Goal: Task Accomplishment & Management: Complete application form

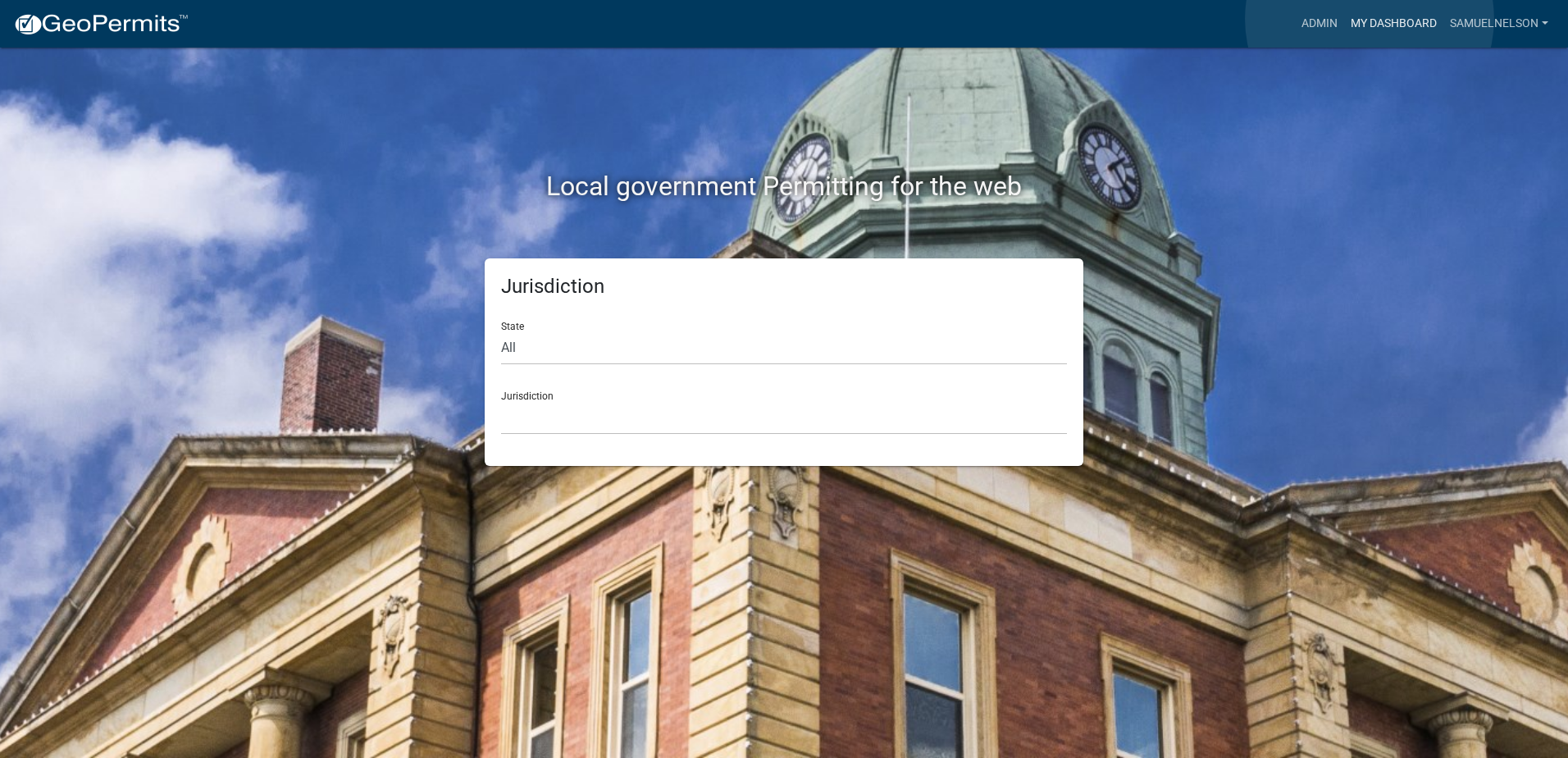
click at [1367, 24] on link "My Dashboard" at bounding box center [1394, 23] width 99 height 31
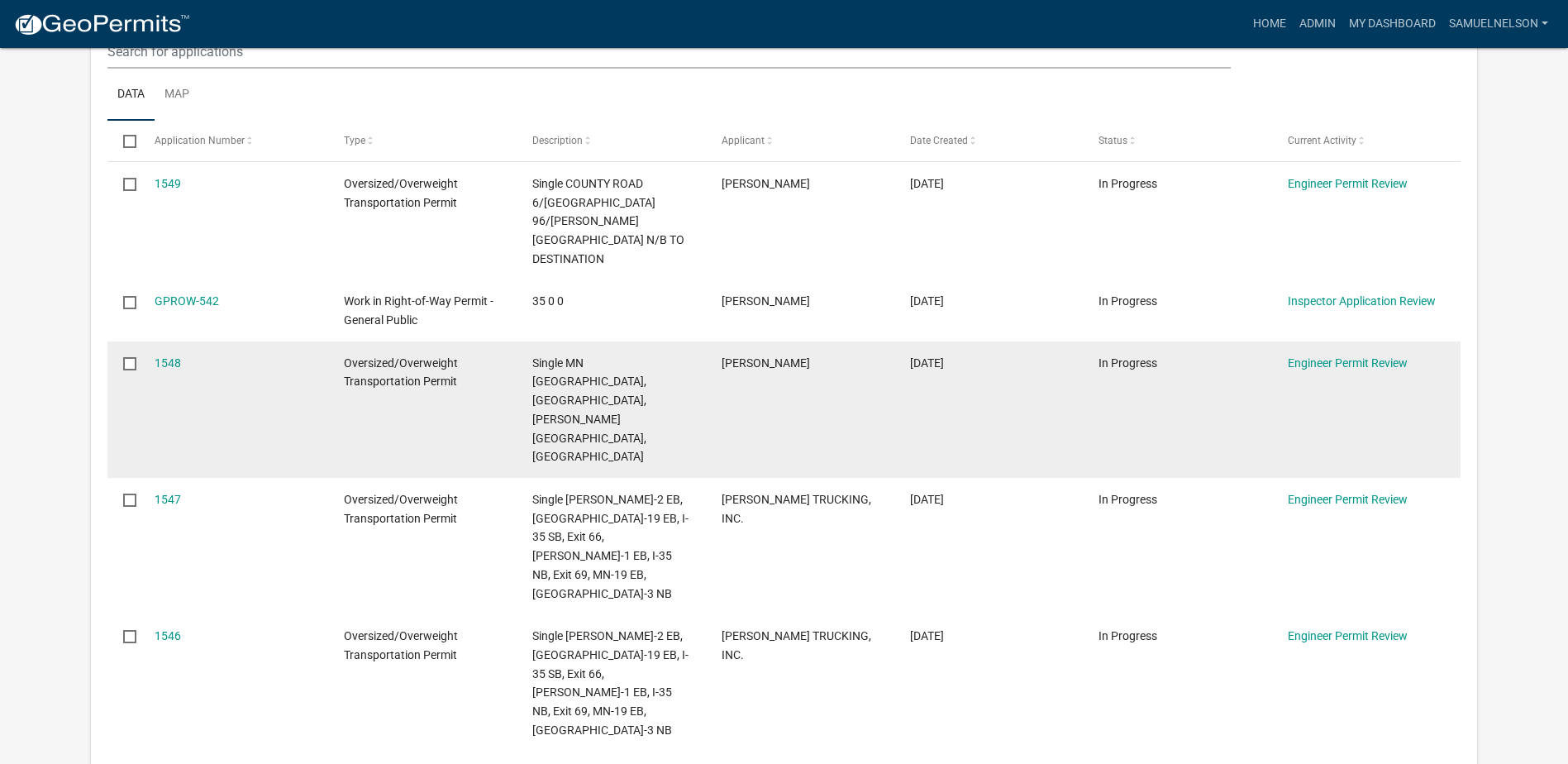
scroll to position [414, 0]
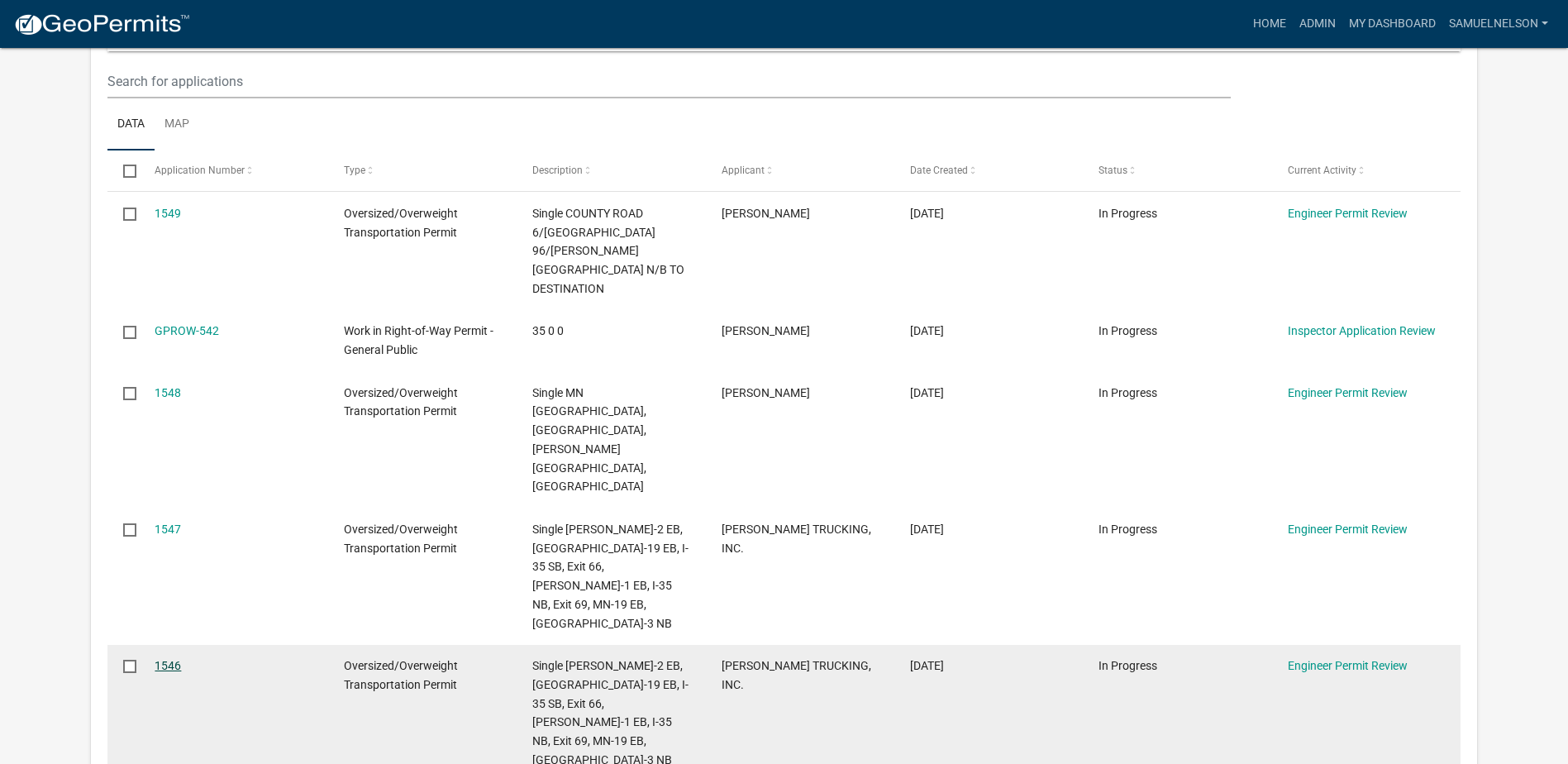
click at [169, 659] on link "1546" at bounding box center [168, 665] width 27 height 13
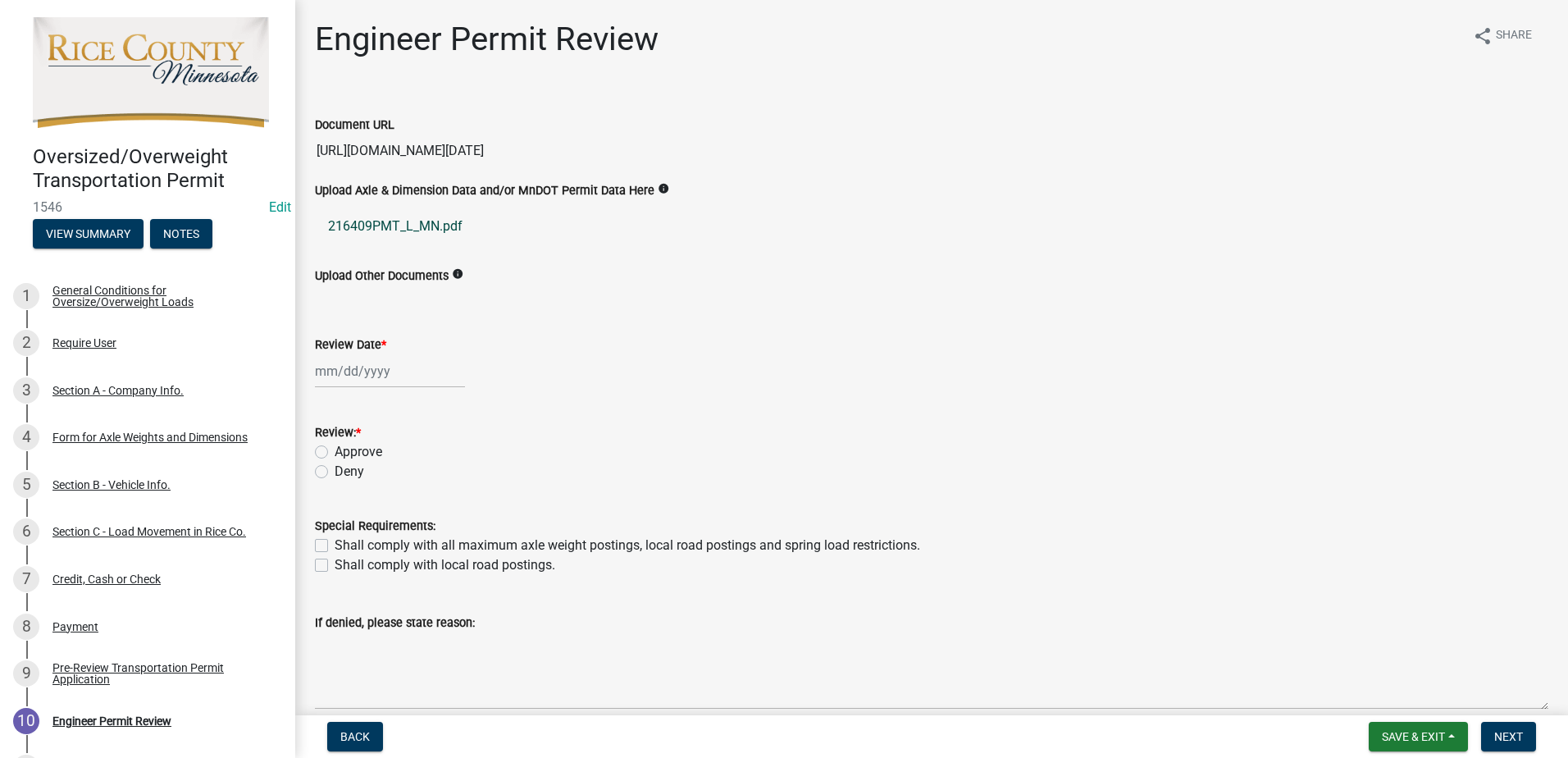
click at [403, 222] on link "216409PMT_L_MN.pdf" at bounding box center [931, 226] width 1233 height 40
select select "9"
select select "2025"
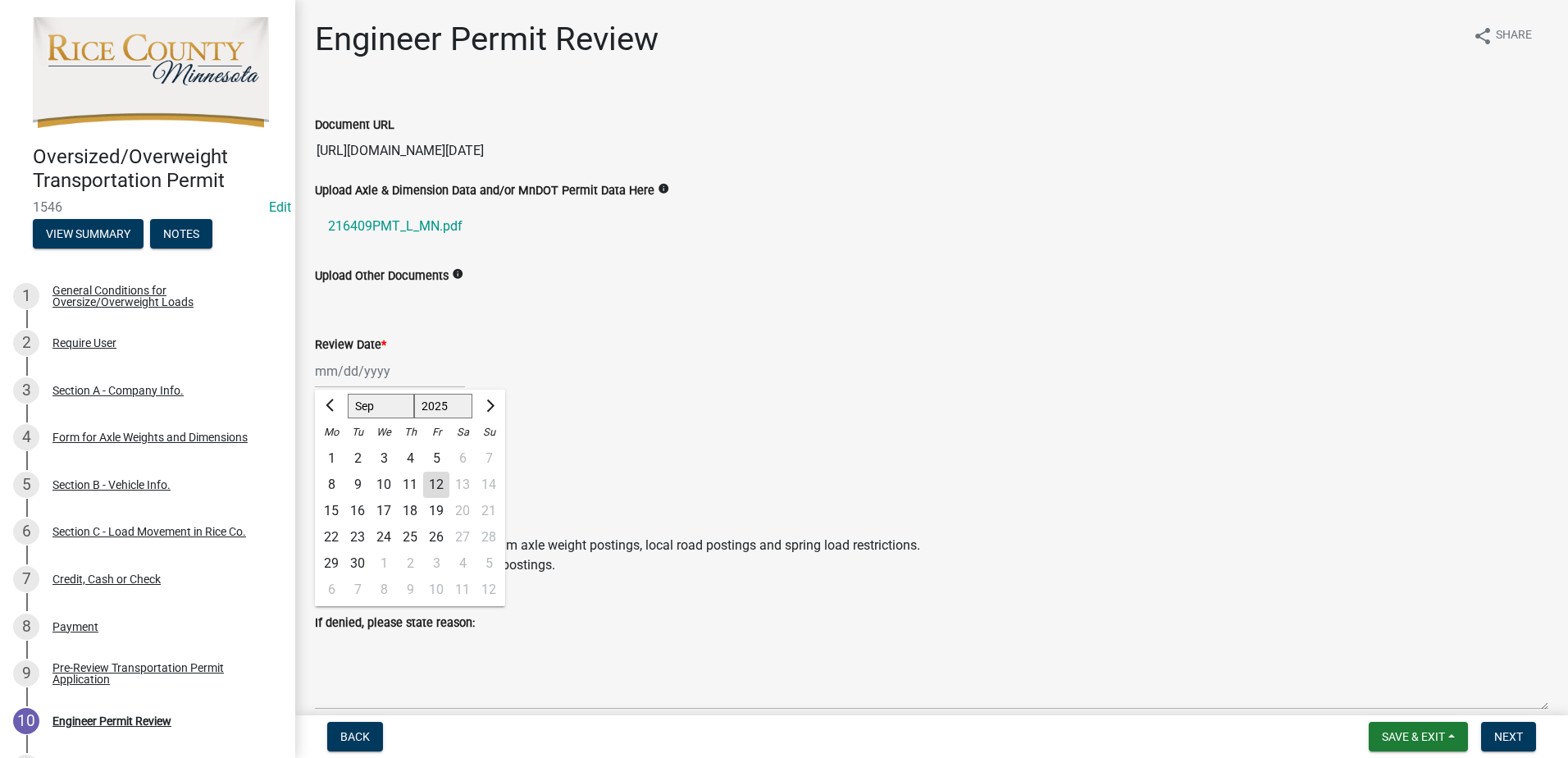
click at [364, 368] on div "Jan Feb Mar Apr May Jun Jul Aug Sep Oct Nov Dec 1525 1526 1527 1528 1529 1530 1…" at bounding box center [390, 371] width 150 height 34
click at [436, 492] on div "12" at bounding box center [436, 485] width 26 height 27
type input "09/12/2025"
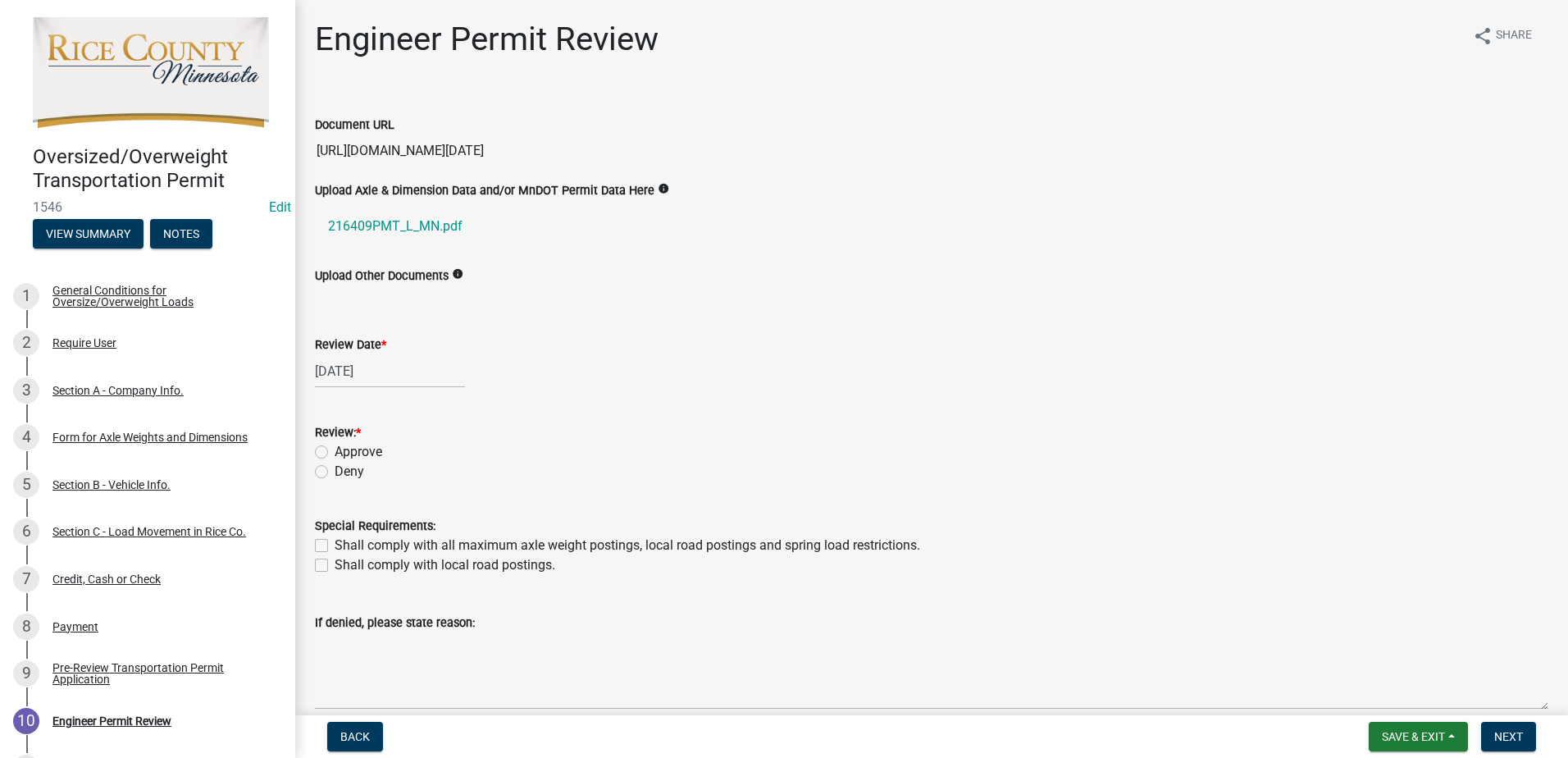
click at [335, 452] on label "Approve" at bounding box center [358, 452] width 48 height 19
click at [335, 452] on input "Approve" at bounding box center [340, 448] width 11 height 11
radio input "true"
click at [335, 550] on label "Shall comply with all maximum axle weight postings, local road postings and spr…" at bounding box center [627, 546] width 585 height 19
click at [335, 547] on input "Shall comply with all maximum axle weight postings, local road postings and spr…" at bounding box center [340, 542] width 11 height 11
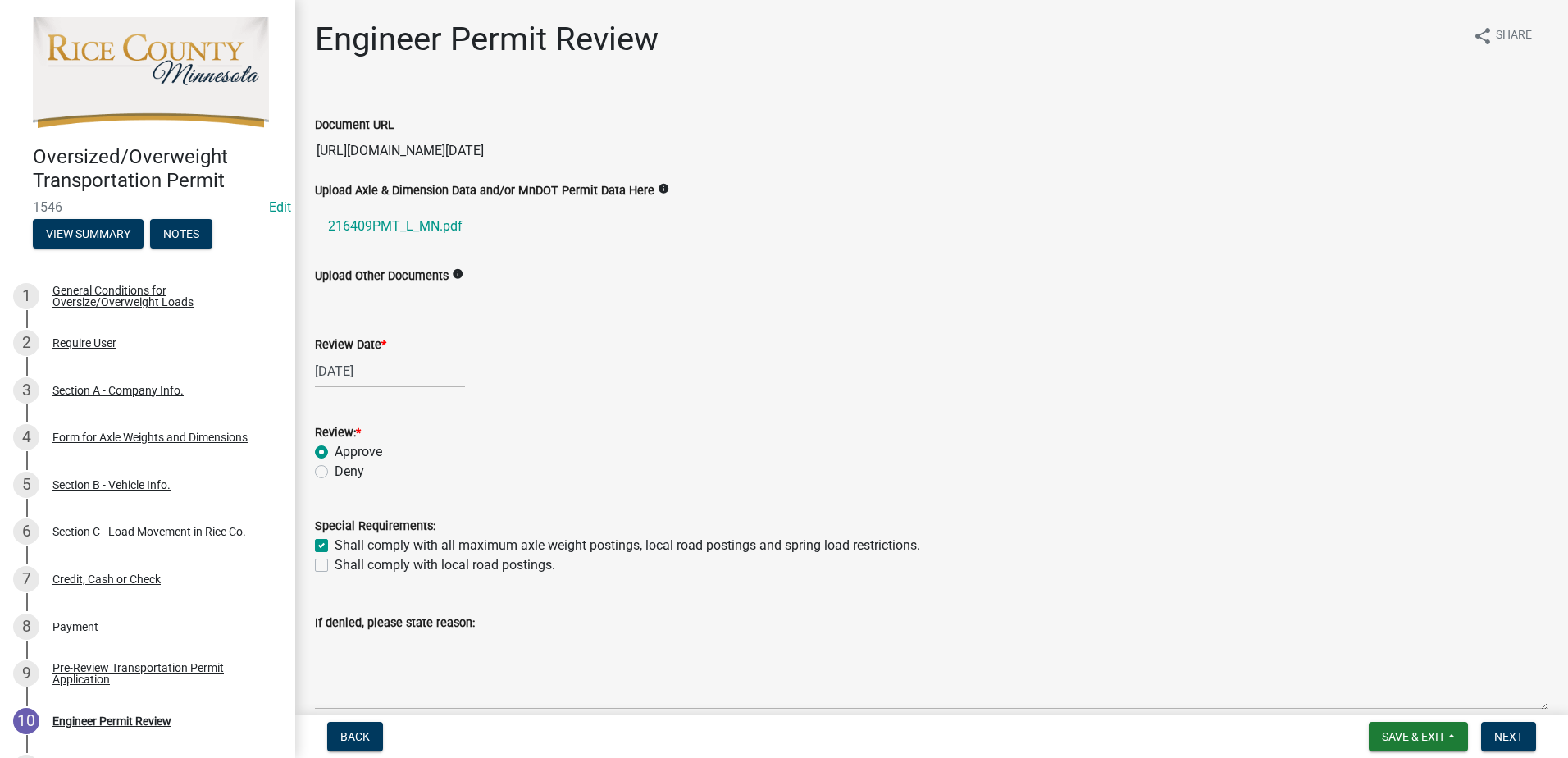
checkbox input "true"
click at [313, 564] on div "Special Requirements: Shall comply with all maximum axle weight postings, local…" at bounding box center [931, 535] width 1258 height 79
click at [335, 565] on label "Shall comply with local road postings." at bounding box center [445, 565] width 221 height 19
click at [335, 565] on input "Shall comply with local road postings." at bounding box center [340, 561] width 11 height 11
checkbox input "true"
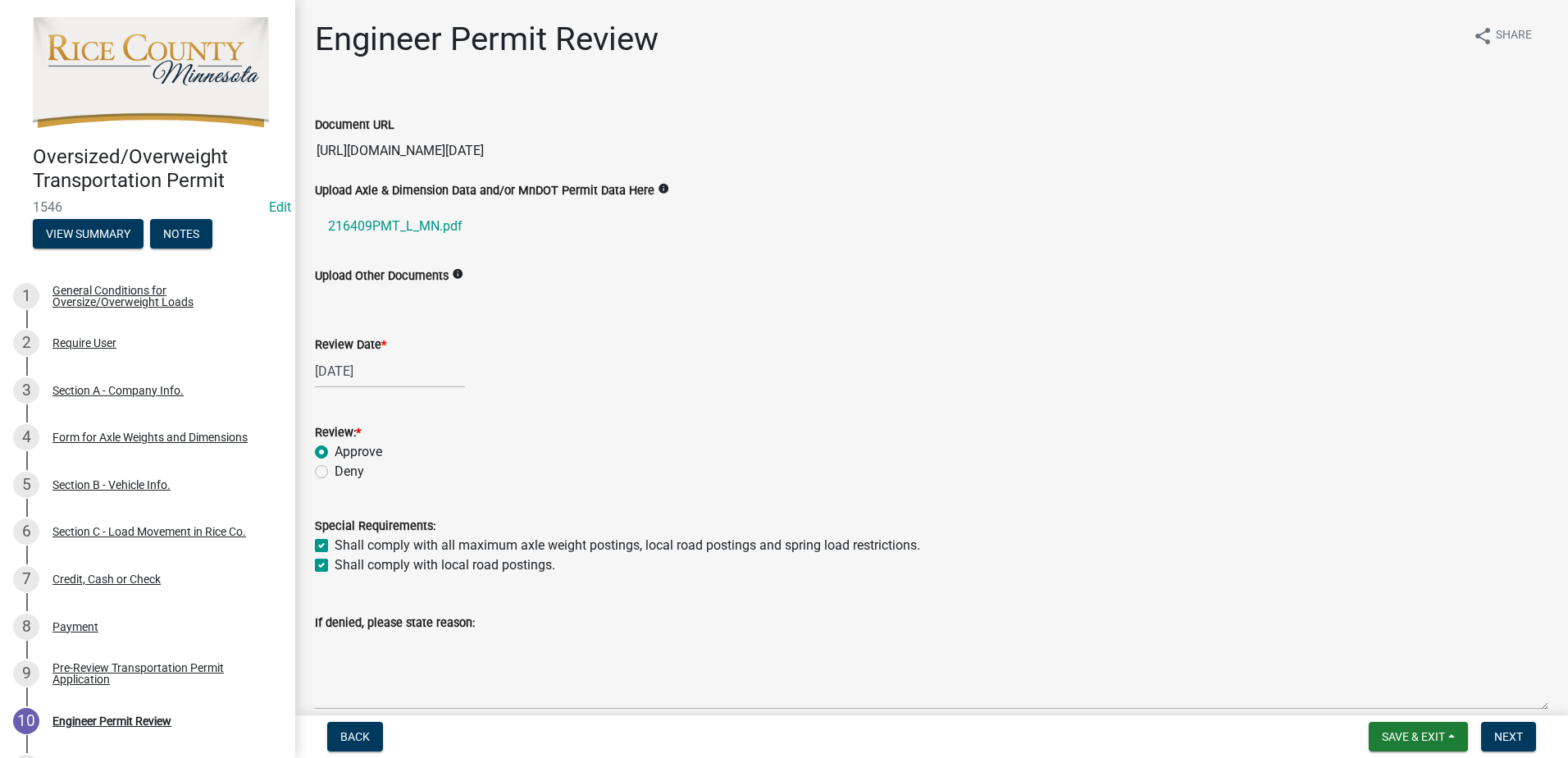
checkbox input "true"
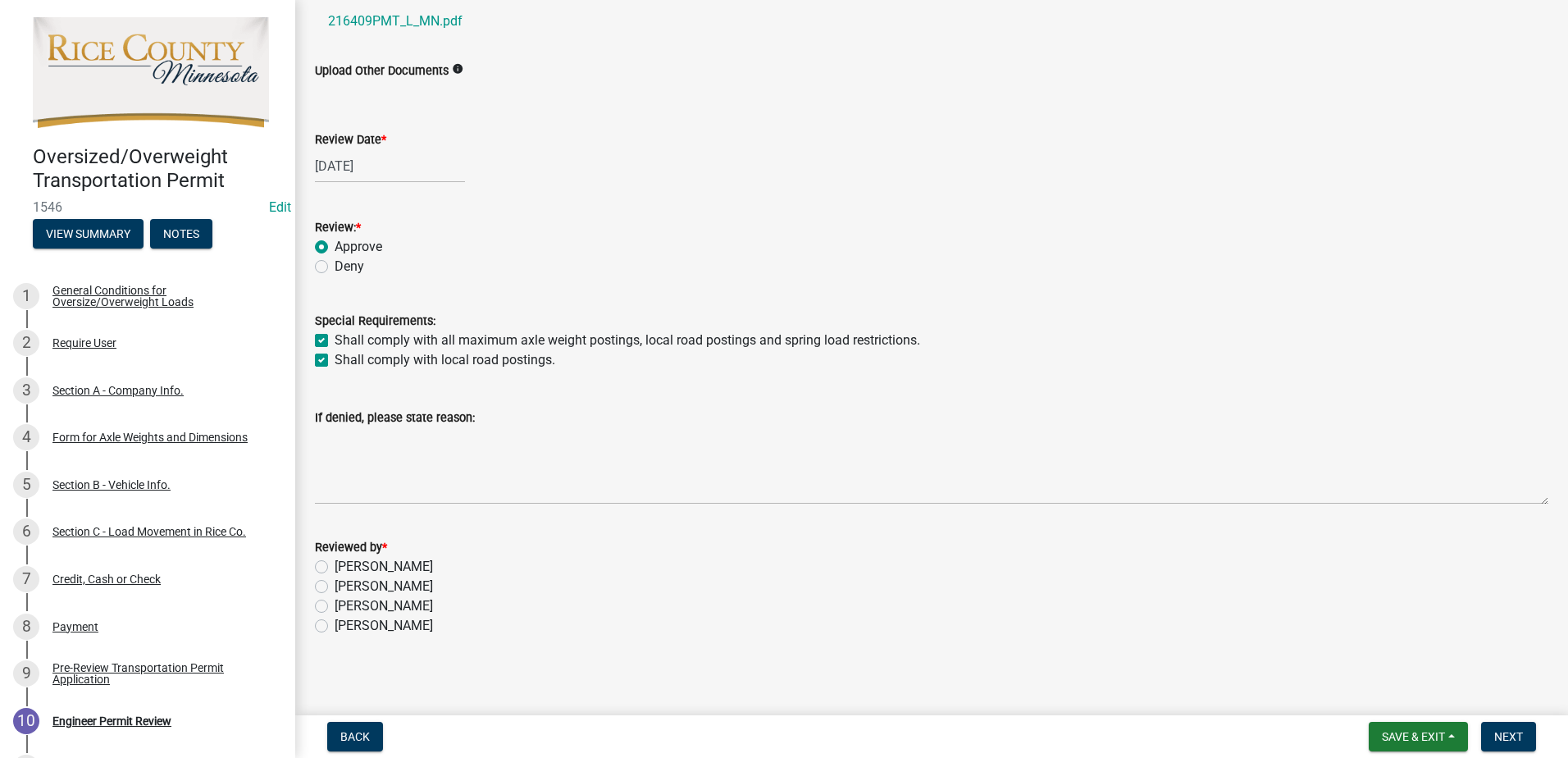
scroll to position [211, 0]
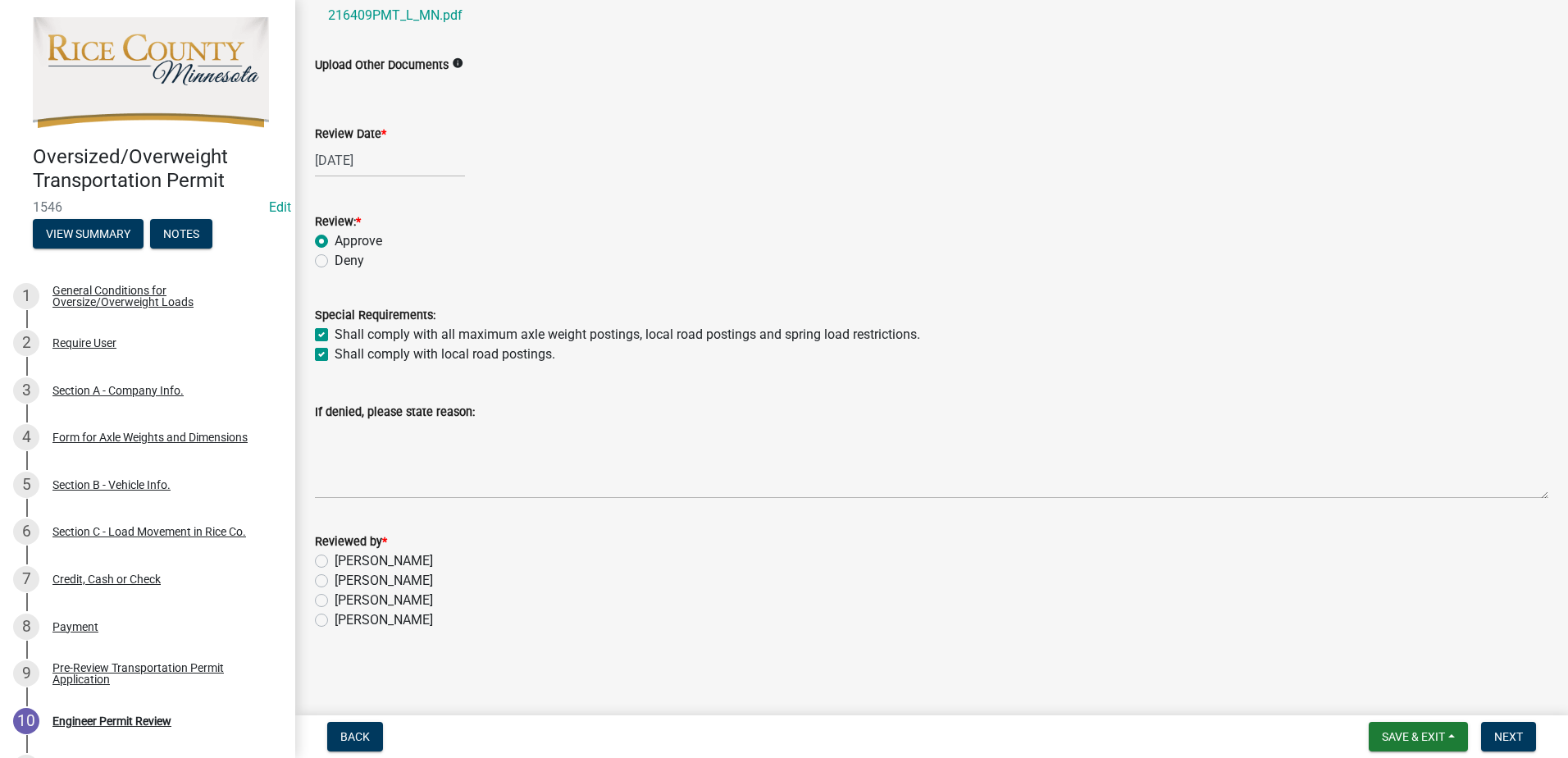
click at [335, 603] on label "Samuel Nelson" at bounding box center [383, 601] width 98 height 19
click at [335, 602] on input "Samuel Nelson" at bounding box center [340, 596] width 11 height 11
radio input "true"
click at [1497, 737] on span "Next" at bounding box center [1509, 737] width 29 height 13
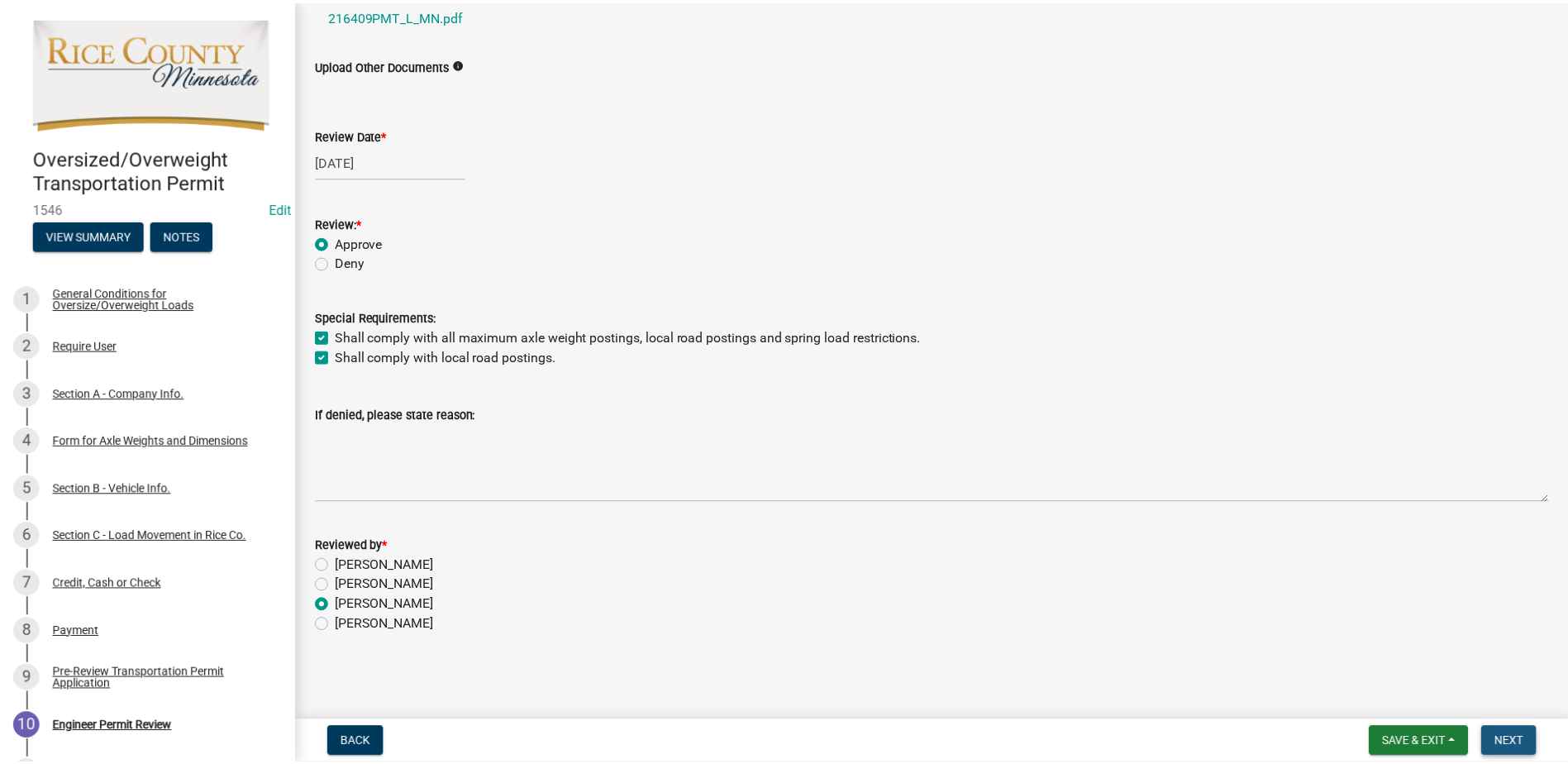
scroll to position [0, 0]
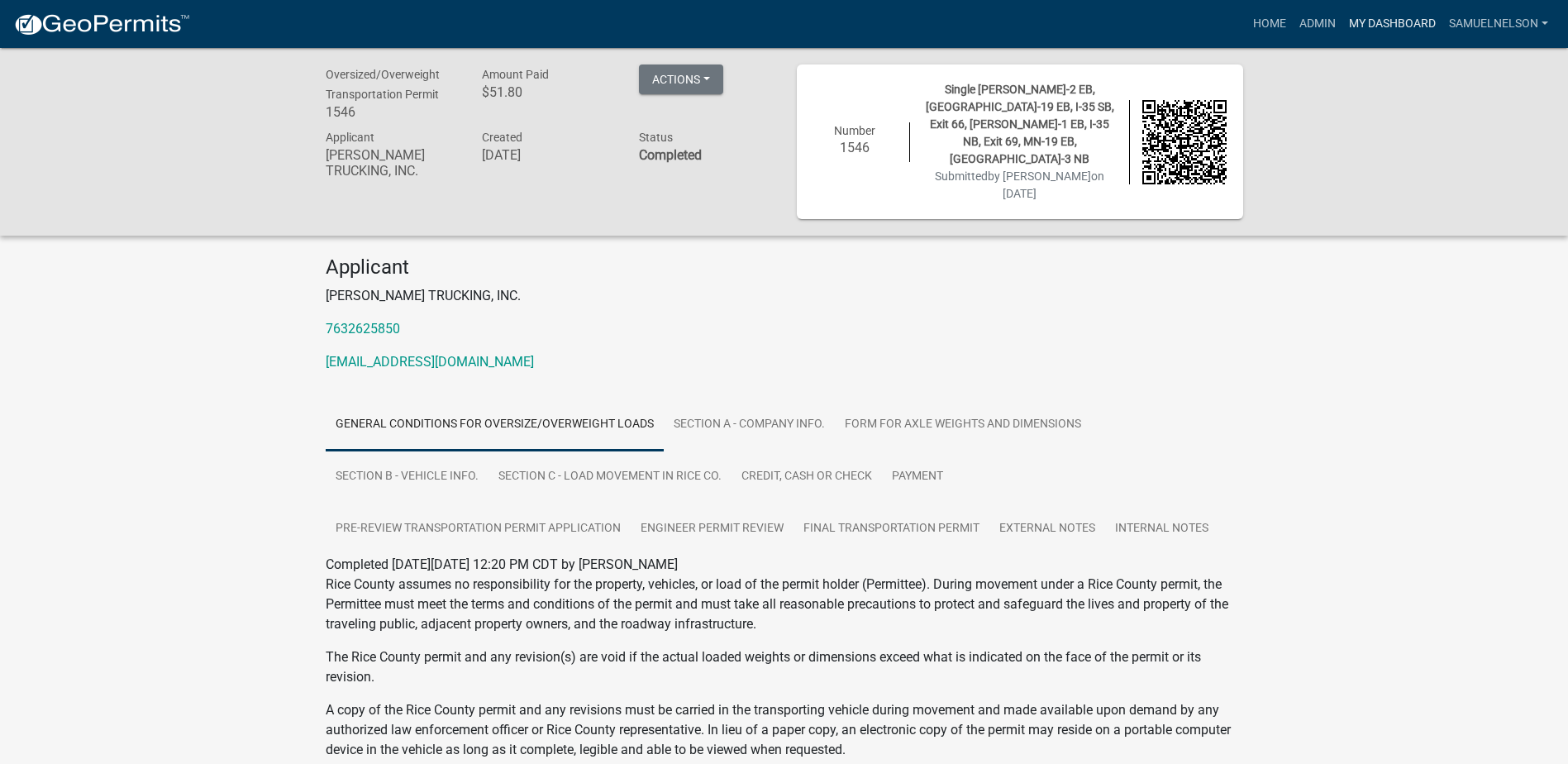
click at [1403, 28] on link "My Dashboard" at bounding box center [1393, 23] width 100 height 31
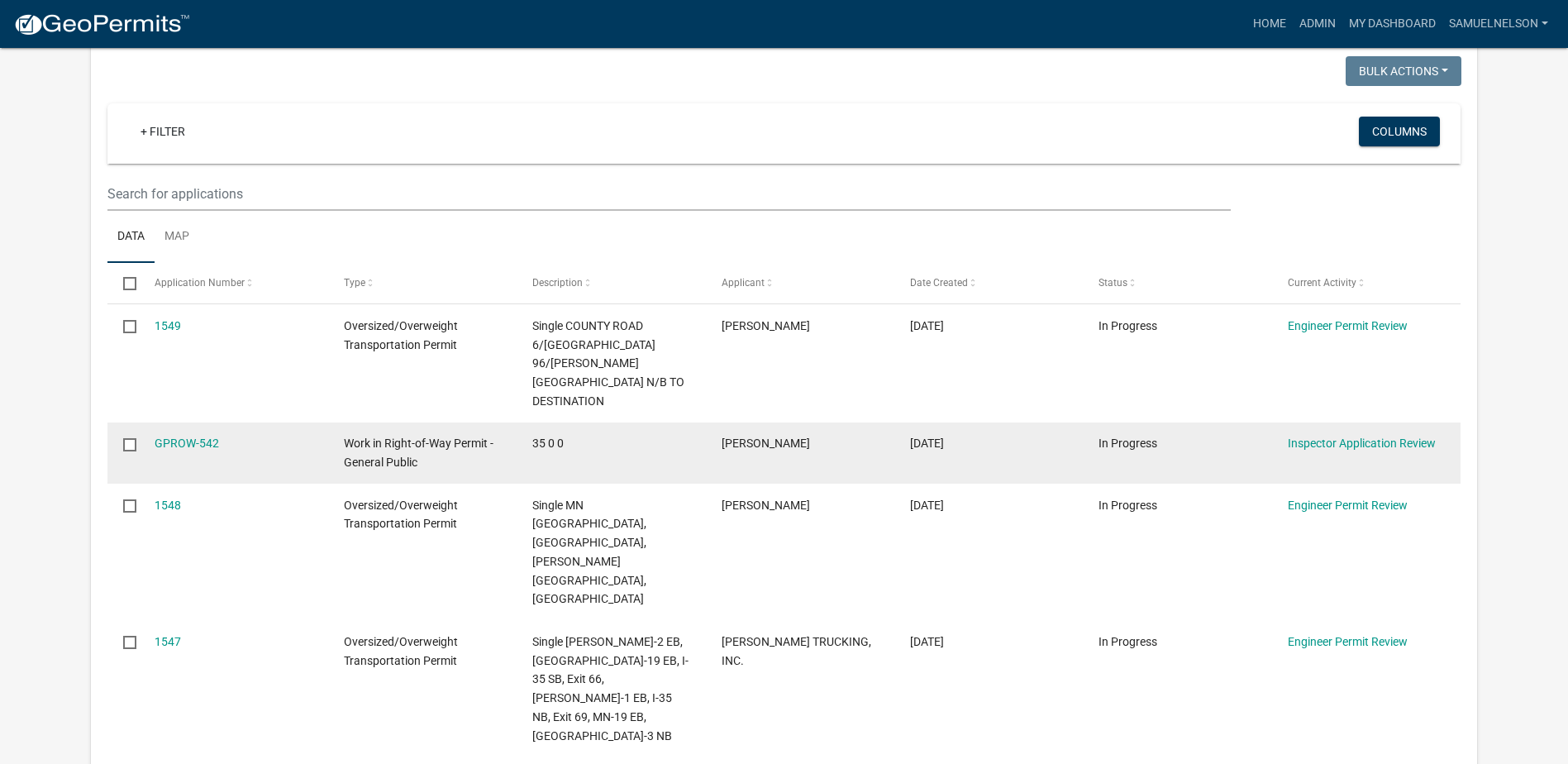
scroll to position [331, 0]
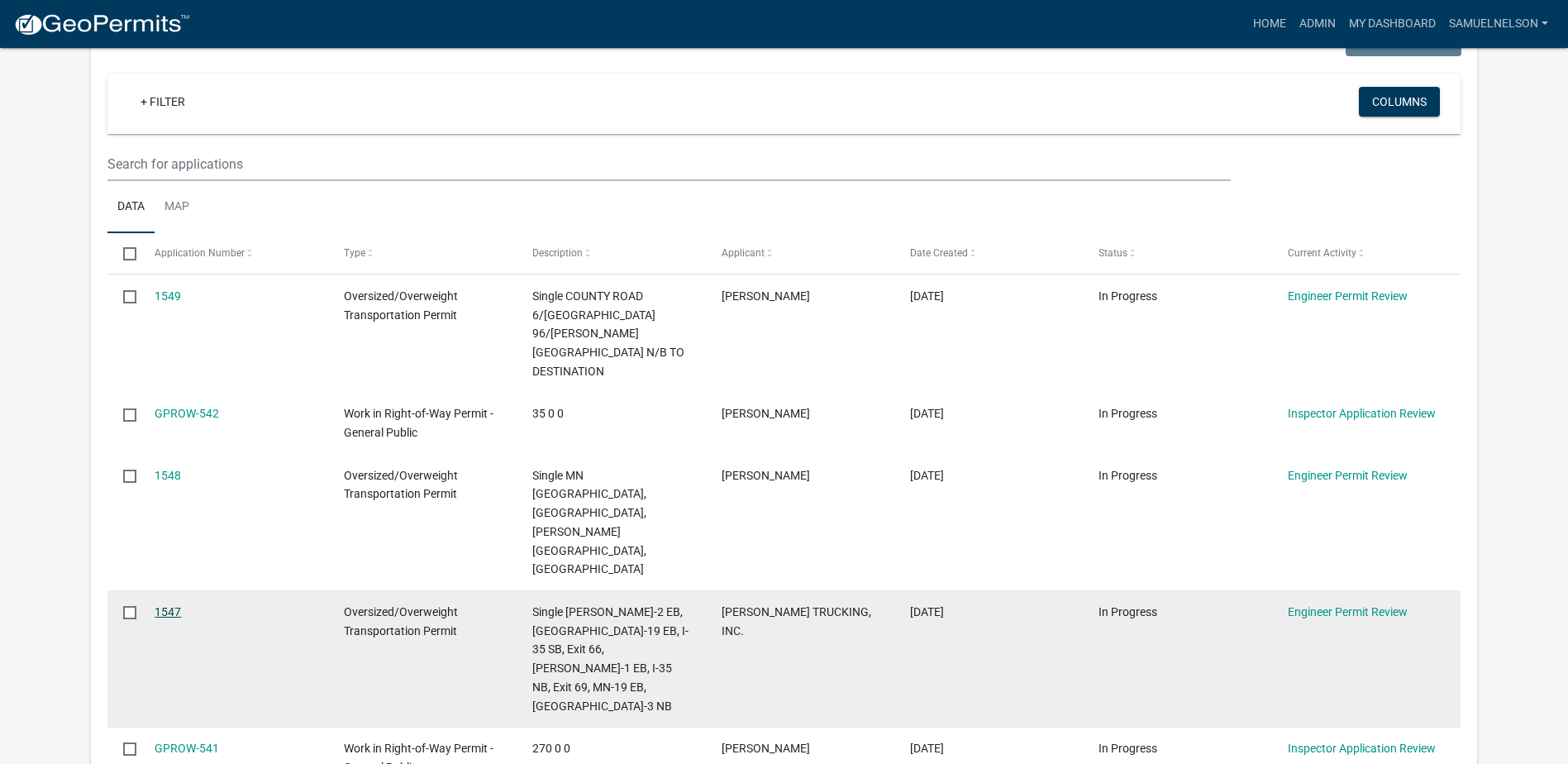
click at [174, 606] on link "1547" at bounding box center [168, 612] width 27 height 13
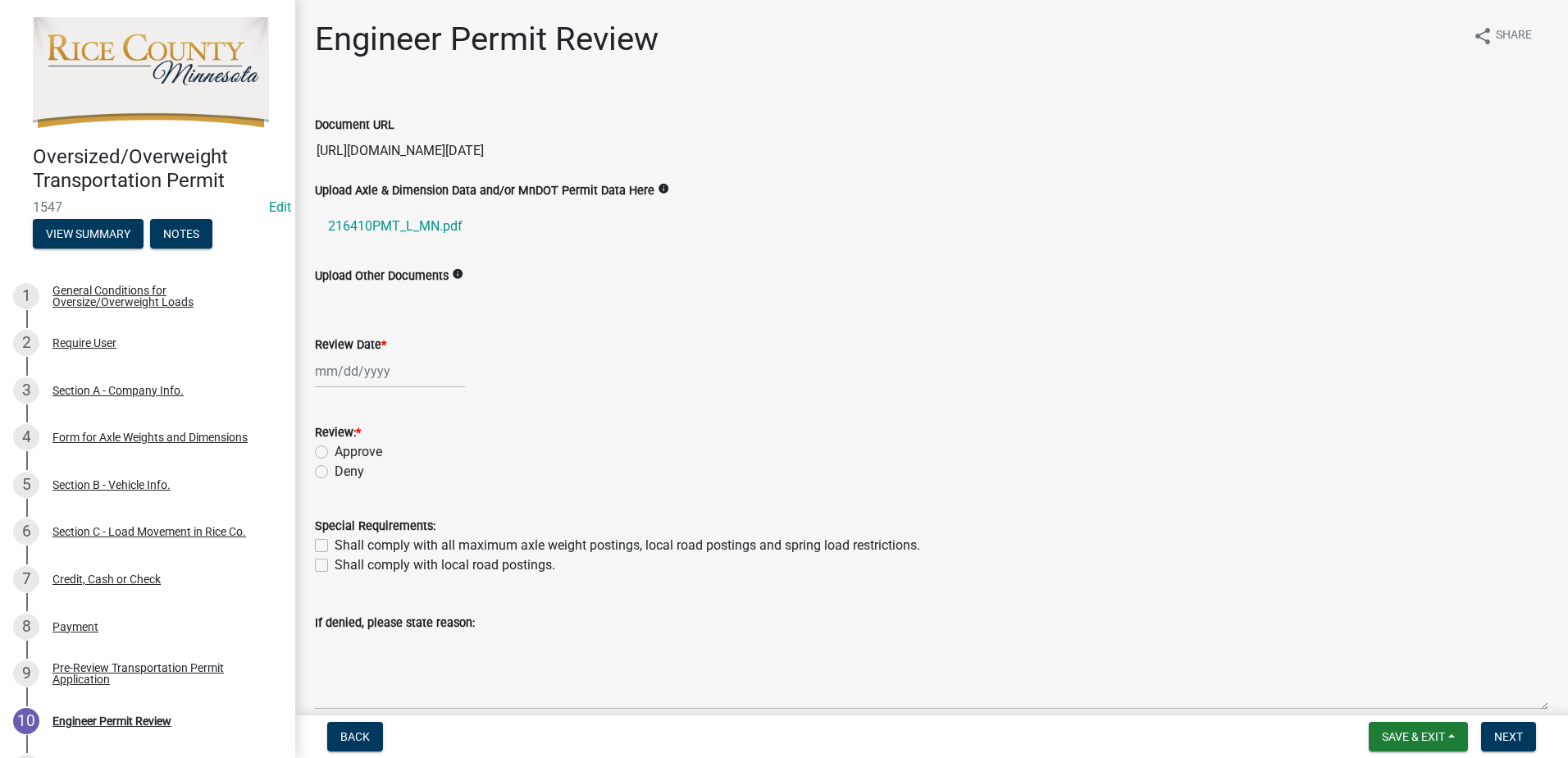
select select "9"
select select "2025"
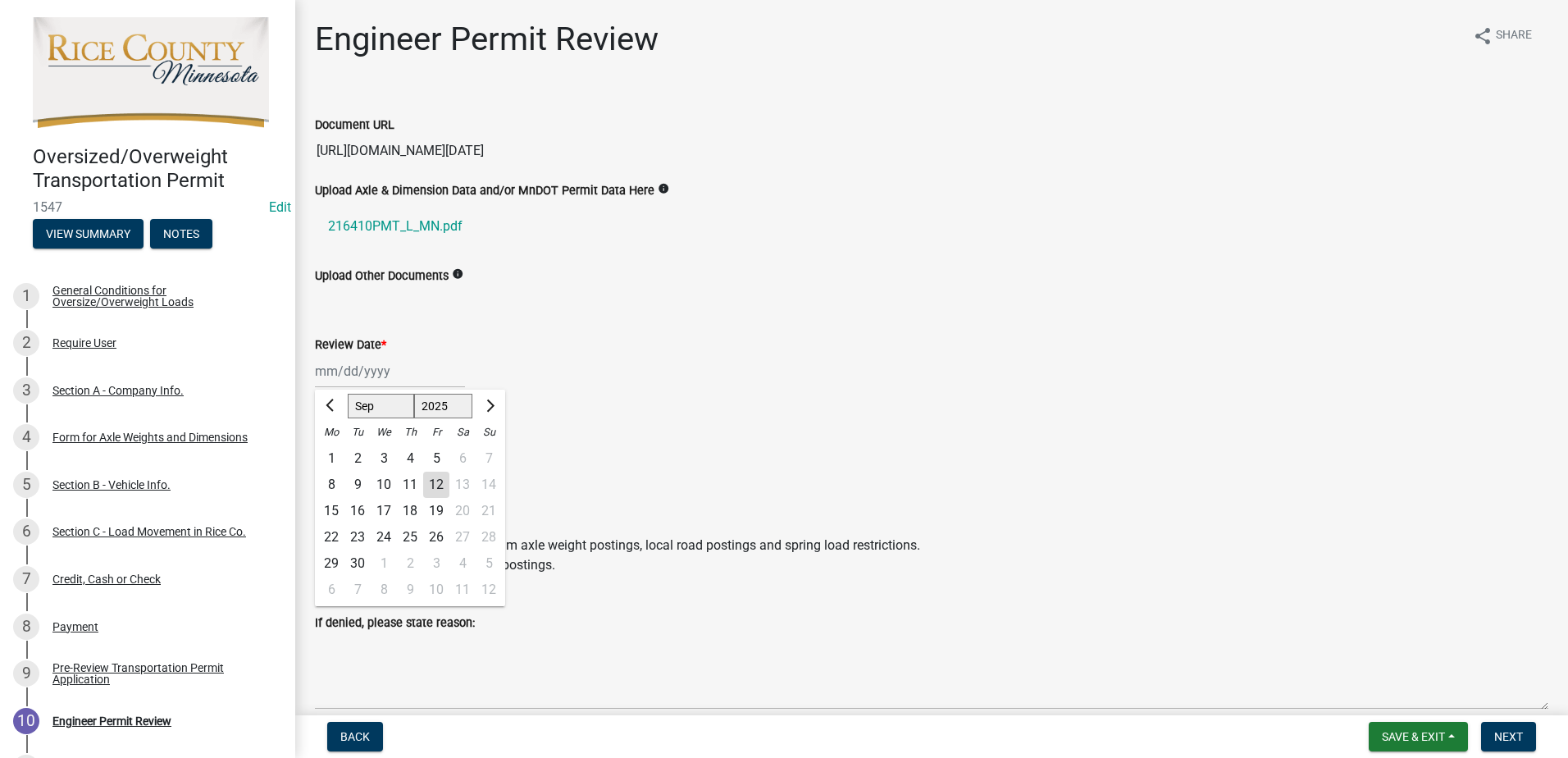
click at [391, 375] on div "Jan Feb Mar Apr May Jun Jul Aug Sep Oct Nov Dec 1525 1526 1527 1528 1529 1530 1…" at bounding box center [390, 371] width 150 height 34
click at [442, 485] on div "12" at bounding box center [436, 485] width 26 height 27
type input "09/12/2025"
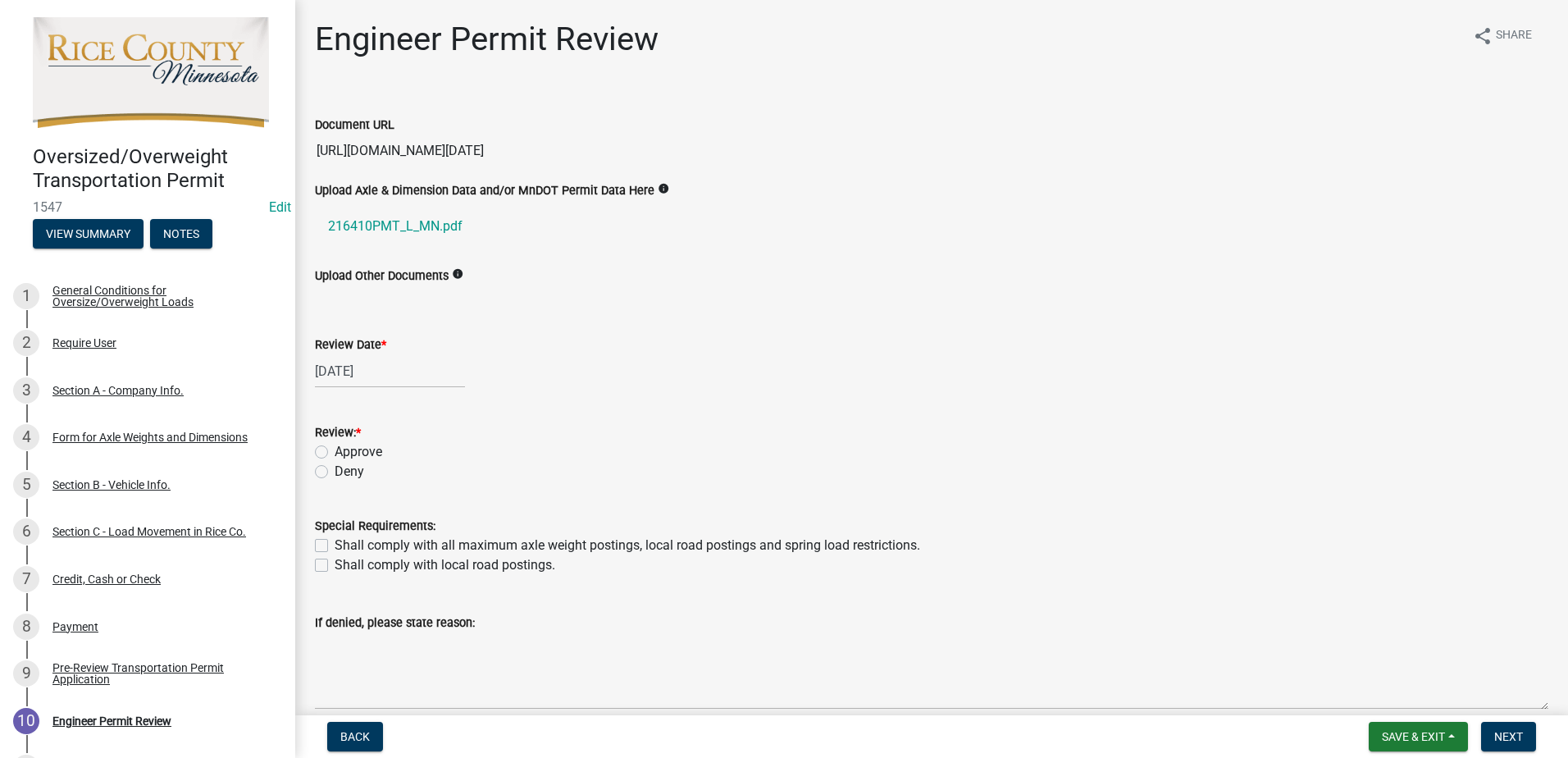
click at [335, 457] on label "Approve" at bounding box center [358, 452] width 48 height 19
click at [335, 453] on input "Approve" at bounding box center [340, 448] width 11 height 11
radio input "true"
click at [335, 550] on label "Shall comply with all maximum axle weight postings, local road postings and spr…" at bounding box center [627, 546] width 585 height 19
click at [335, 547] on input "Shall comply with all maximum axle weight postings, local road postings and spr…" at bounding box center [340, 542] width 11 height 11
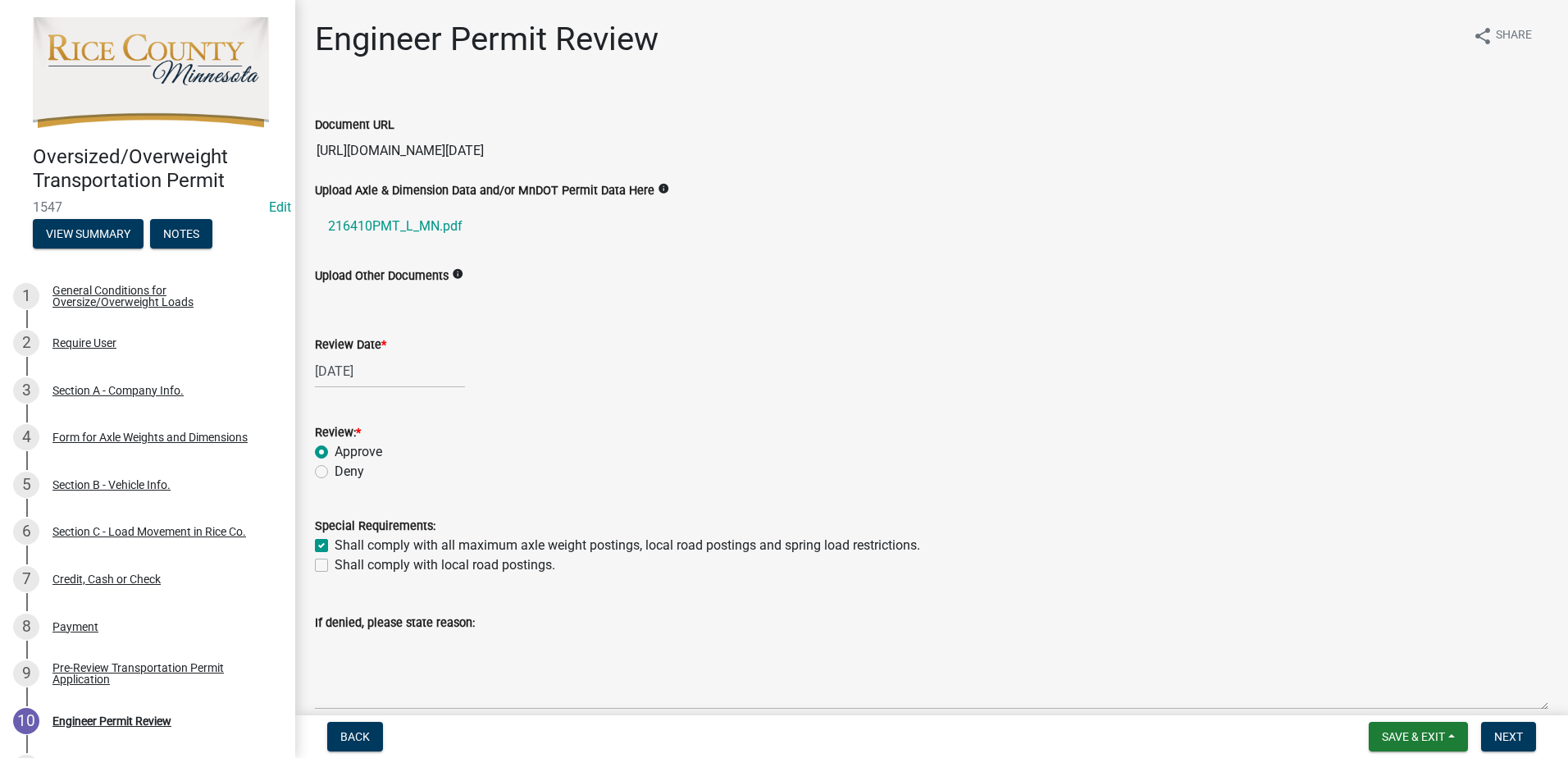
checkbox input "true"
click at [335, 561] on label "Shall comply with local road postings." at bounding box center [445, 565] width 221 height 19
click at [335, 561] on input "Shall comply with local road postings." at bounding box center [340, 561] width 11 height 11
checkbox input "true"
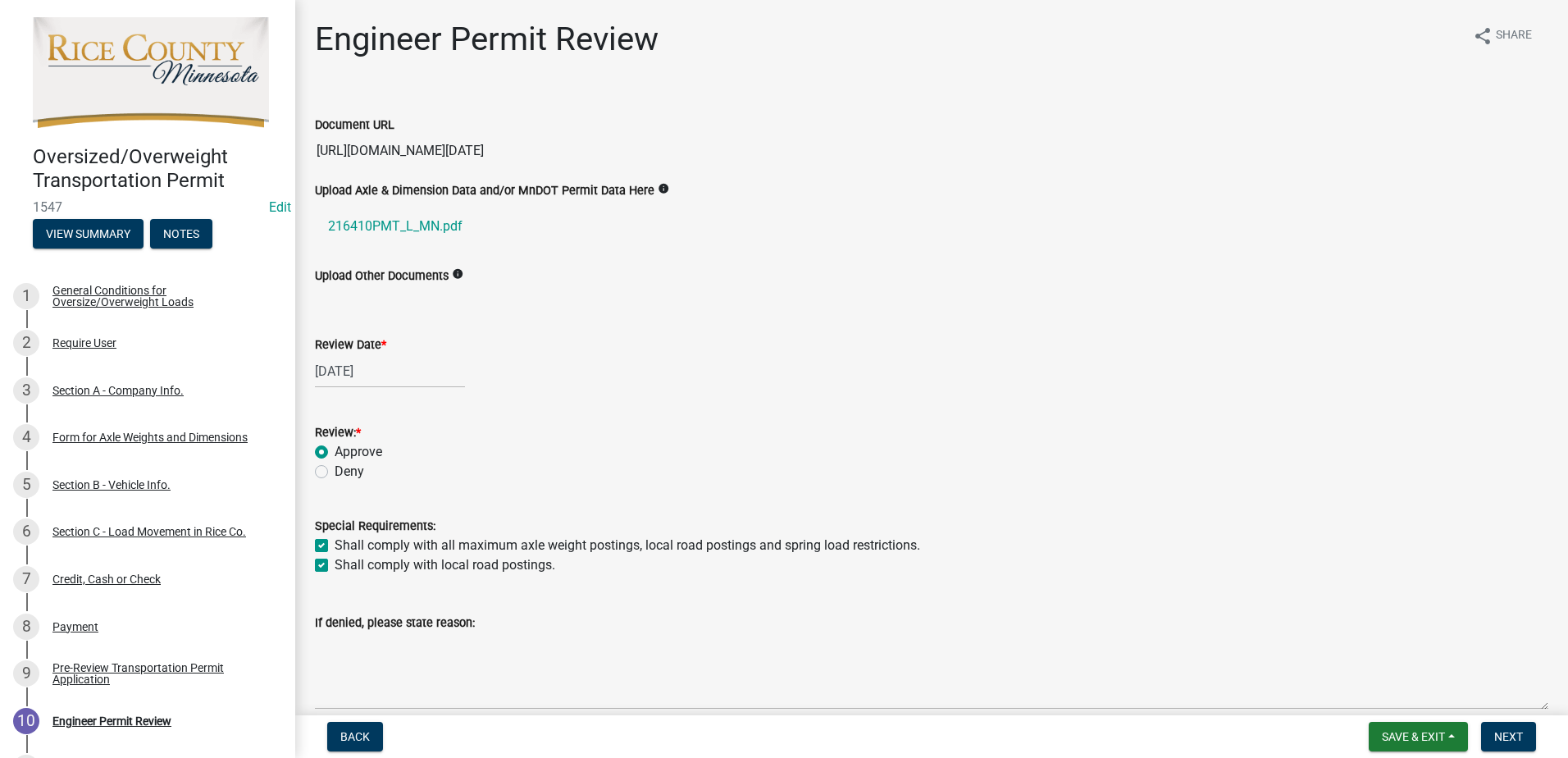
checkbox input "true"
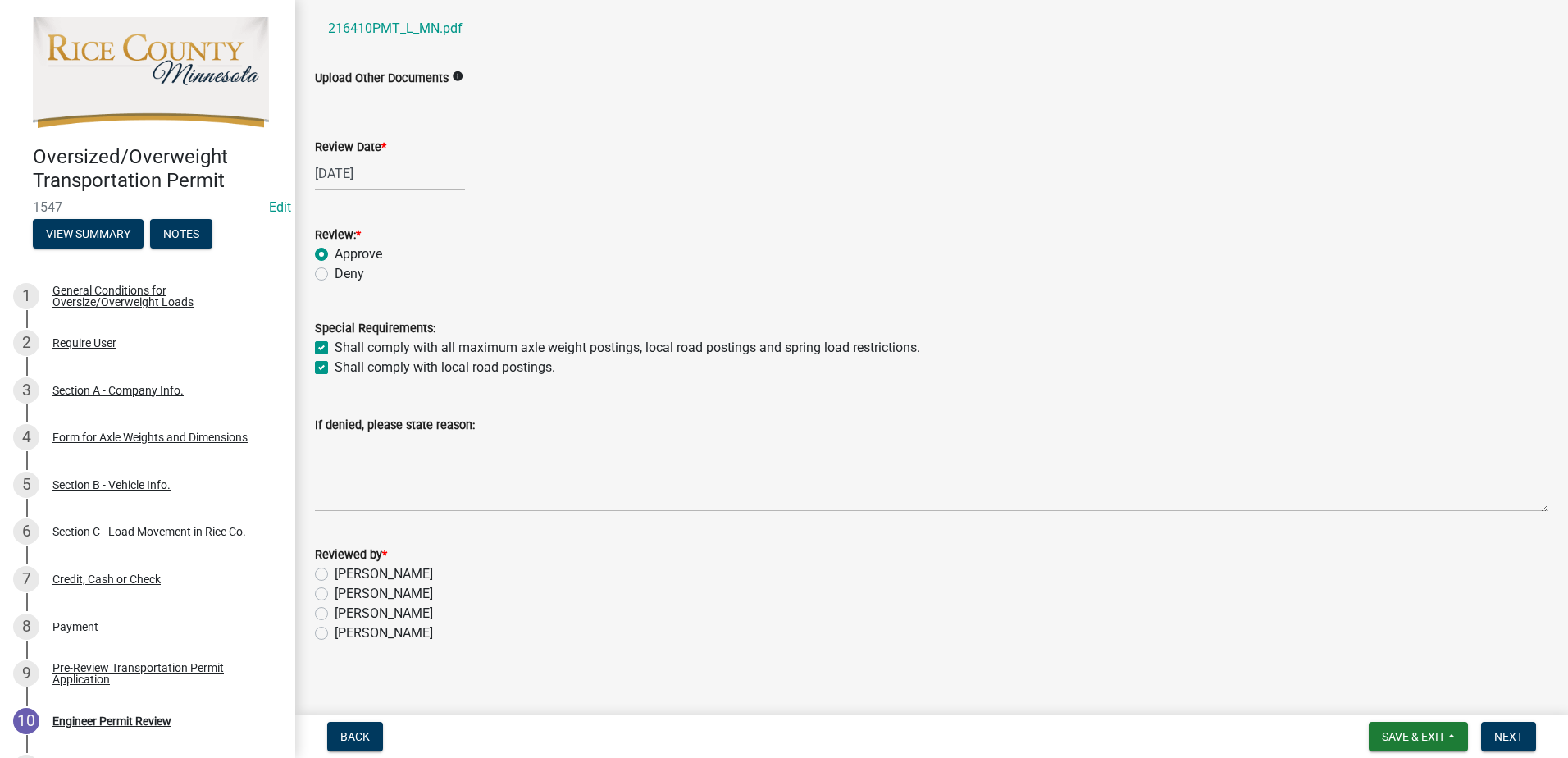
scroll to position [211, 0]
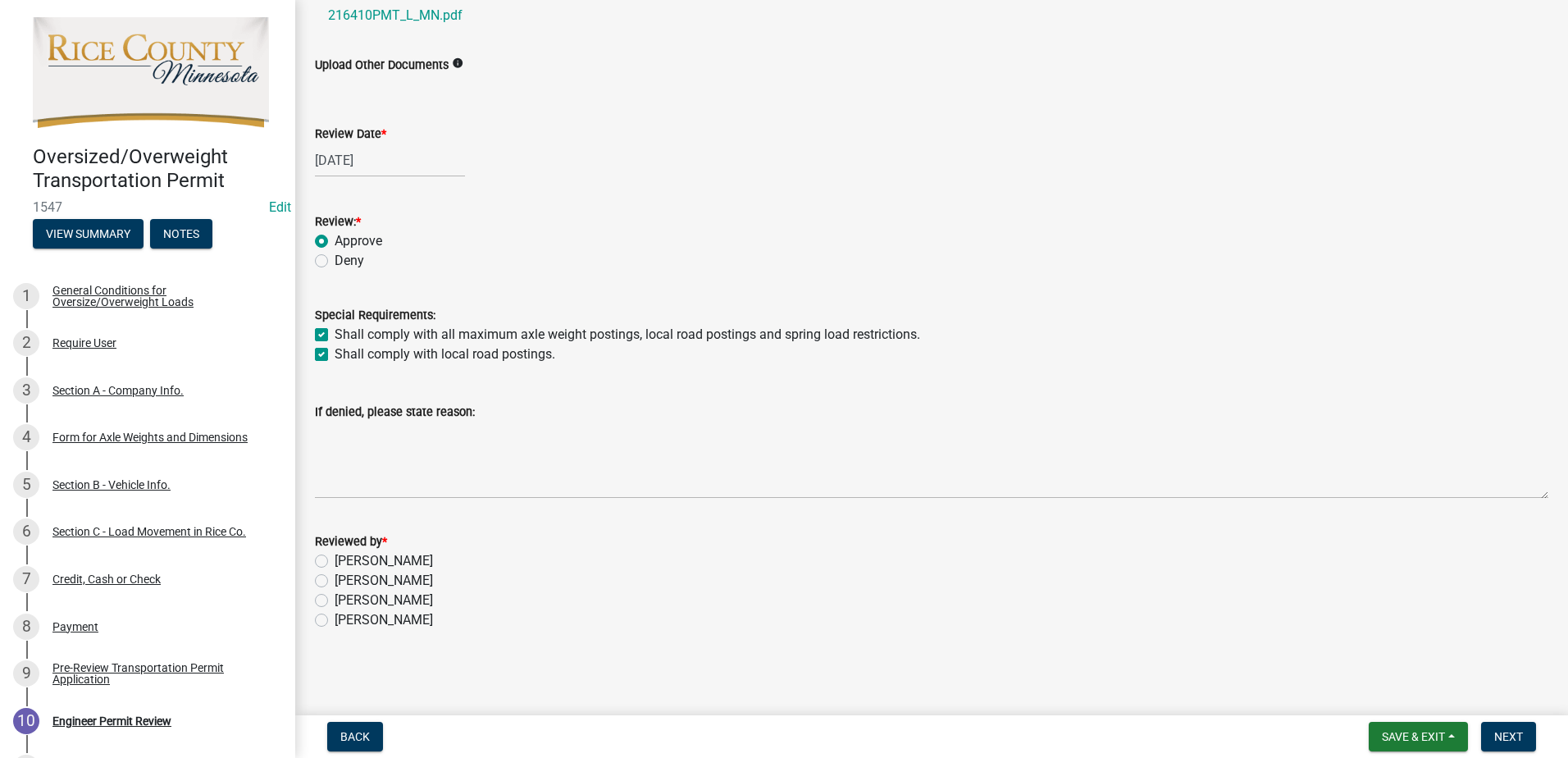
click at [335, 603] on label "Samuel Nelson" at bounding box center [383, 601] width 98 height 19
click at [335, 602] on input "Samuel Nelson" at bounding box center [340, 596] width 11 height 11
radio input "true"
click at [1525, 731] on button "Next" at bounding box center [1509, 737] width 55 height 29
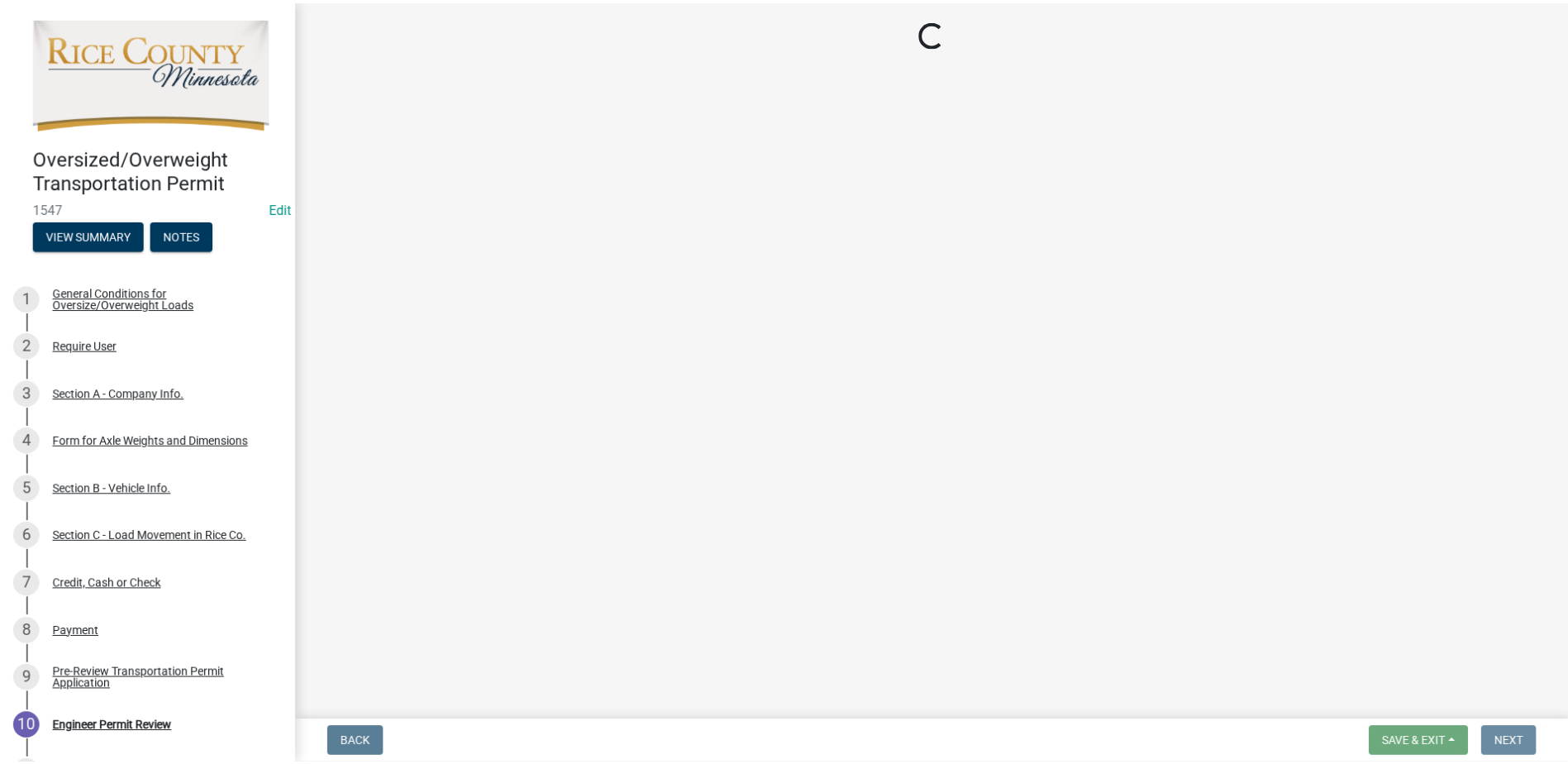
scroll to position [0, 0]
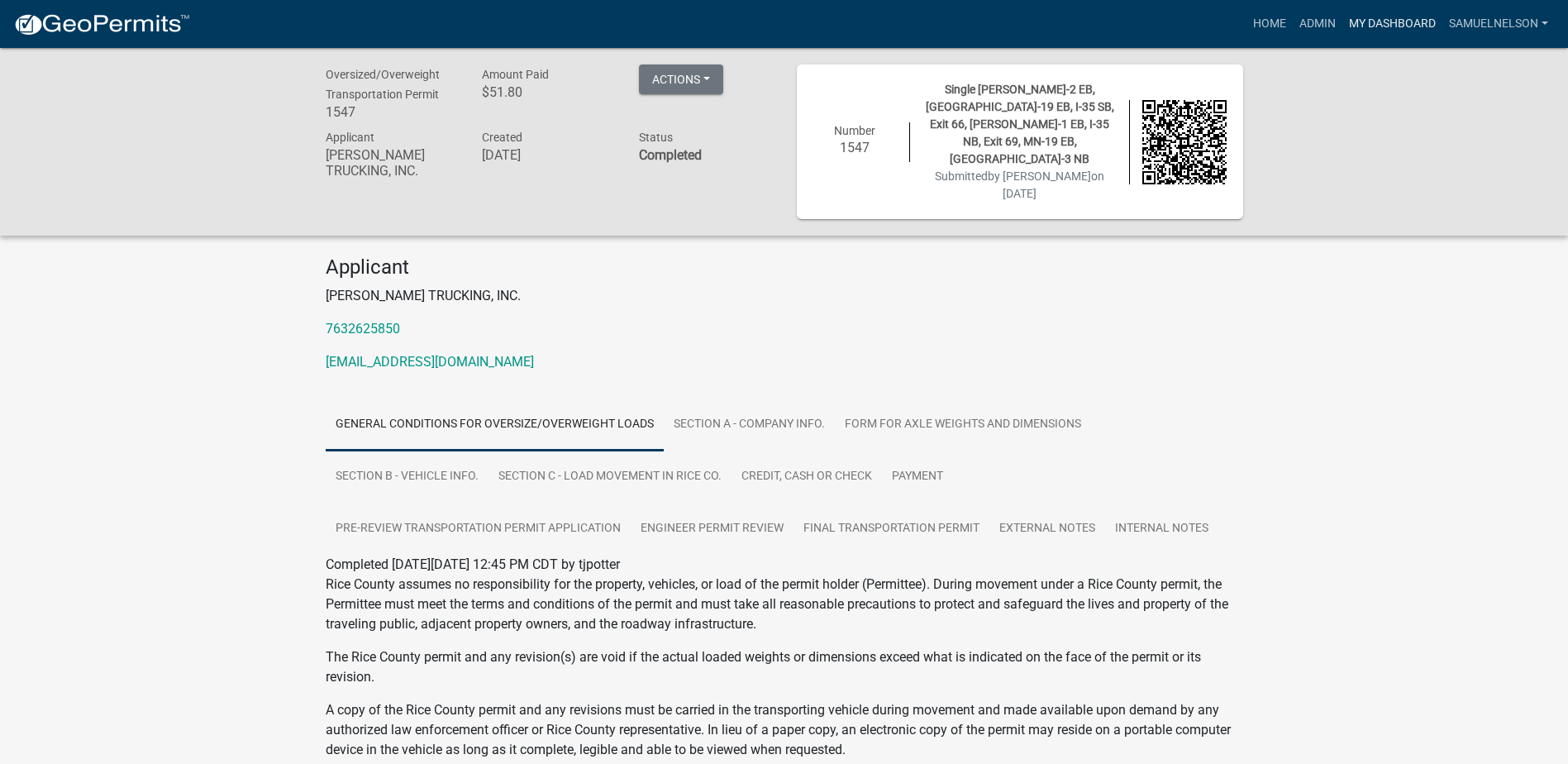
click at [1388, 20] on link "My Dashboard" at bounding box center [1393, 23] width 100 height 31
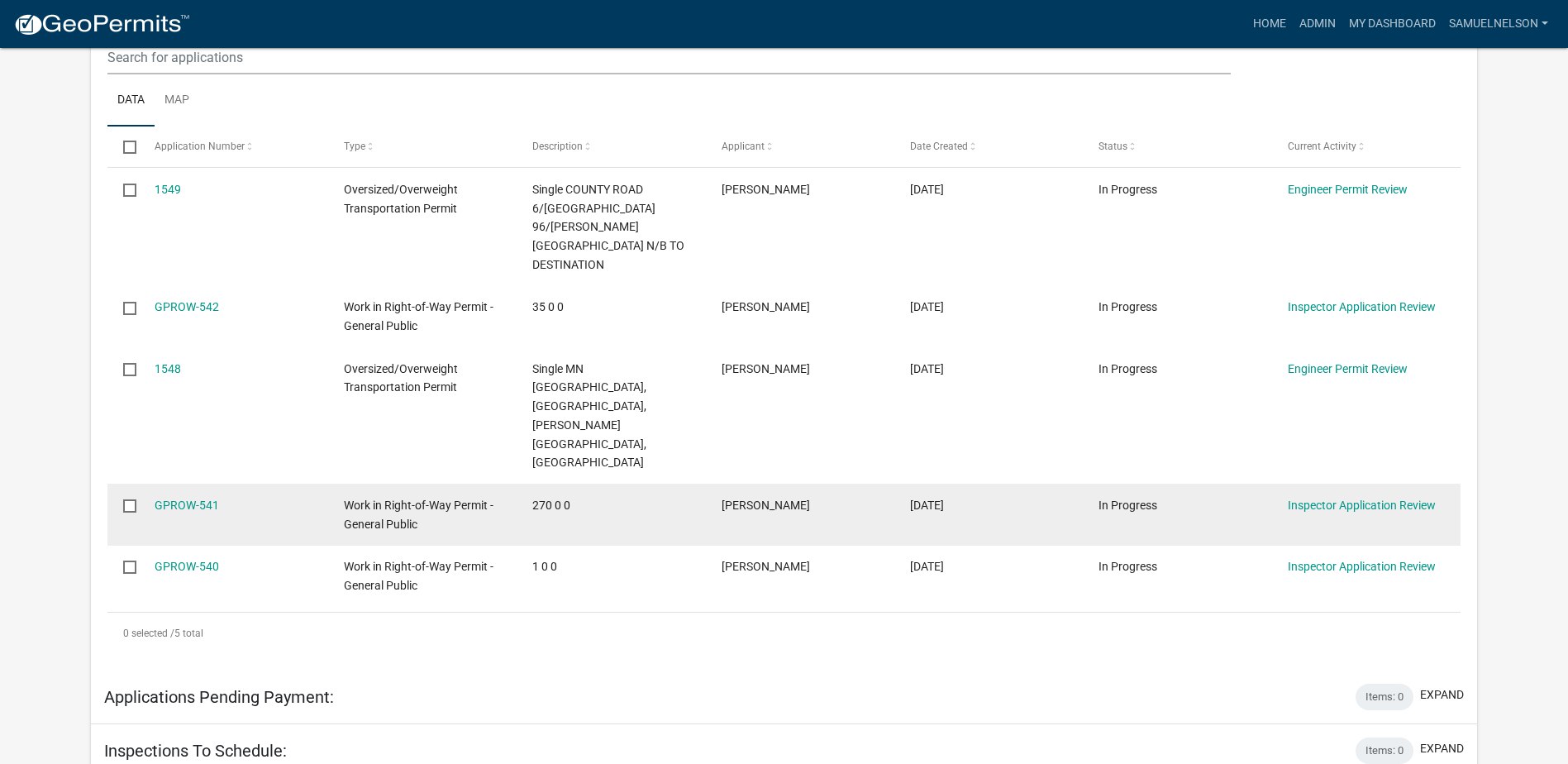
scroll to position [496, 0]
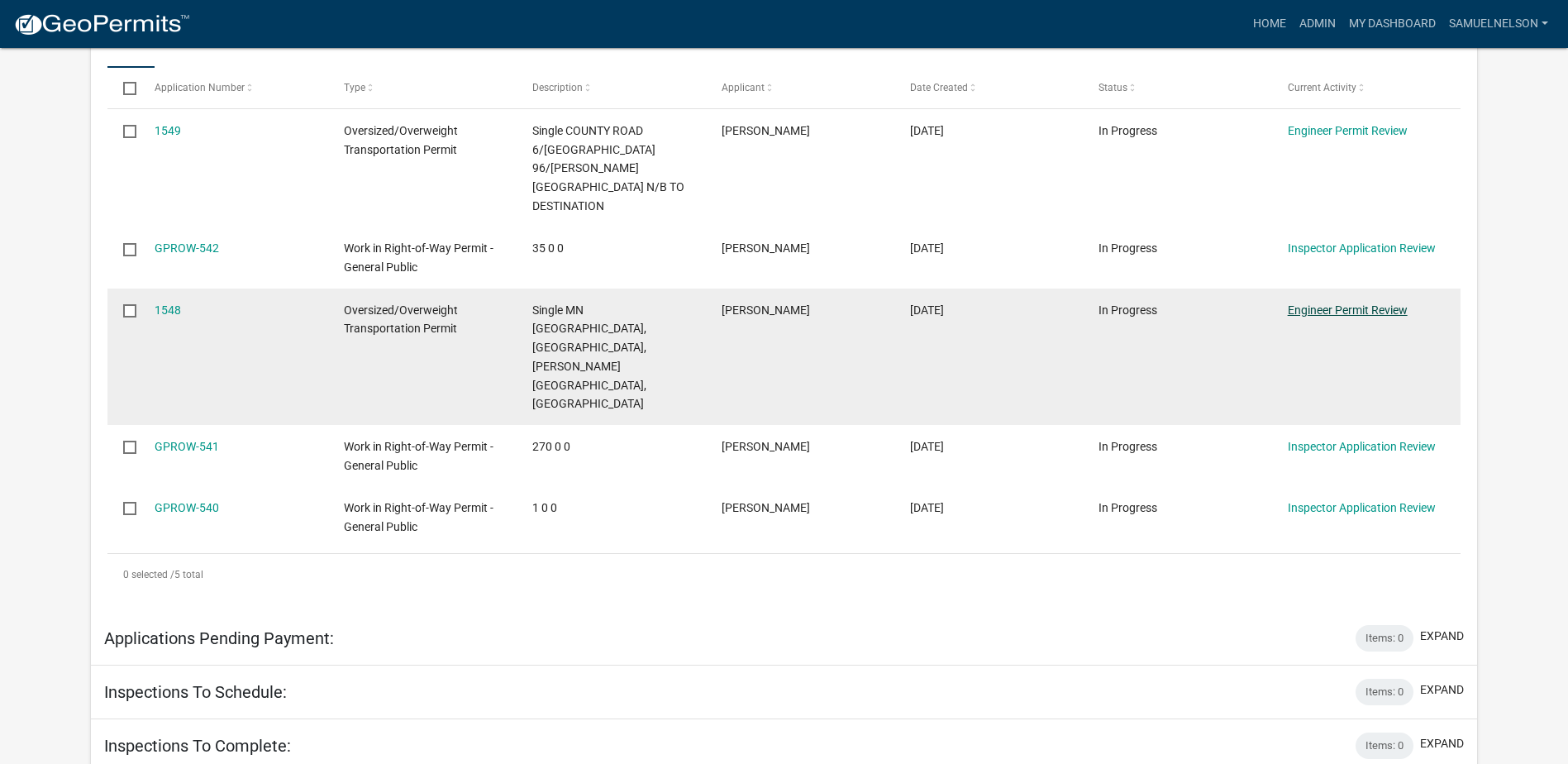
click at [1351, 304] on link "Engineer Permit Review" at bounding box center [1347, 310] width 120 height 13
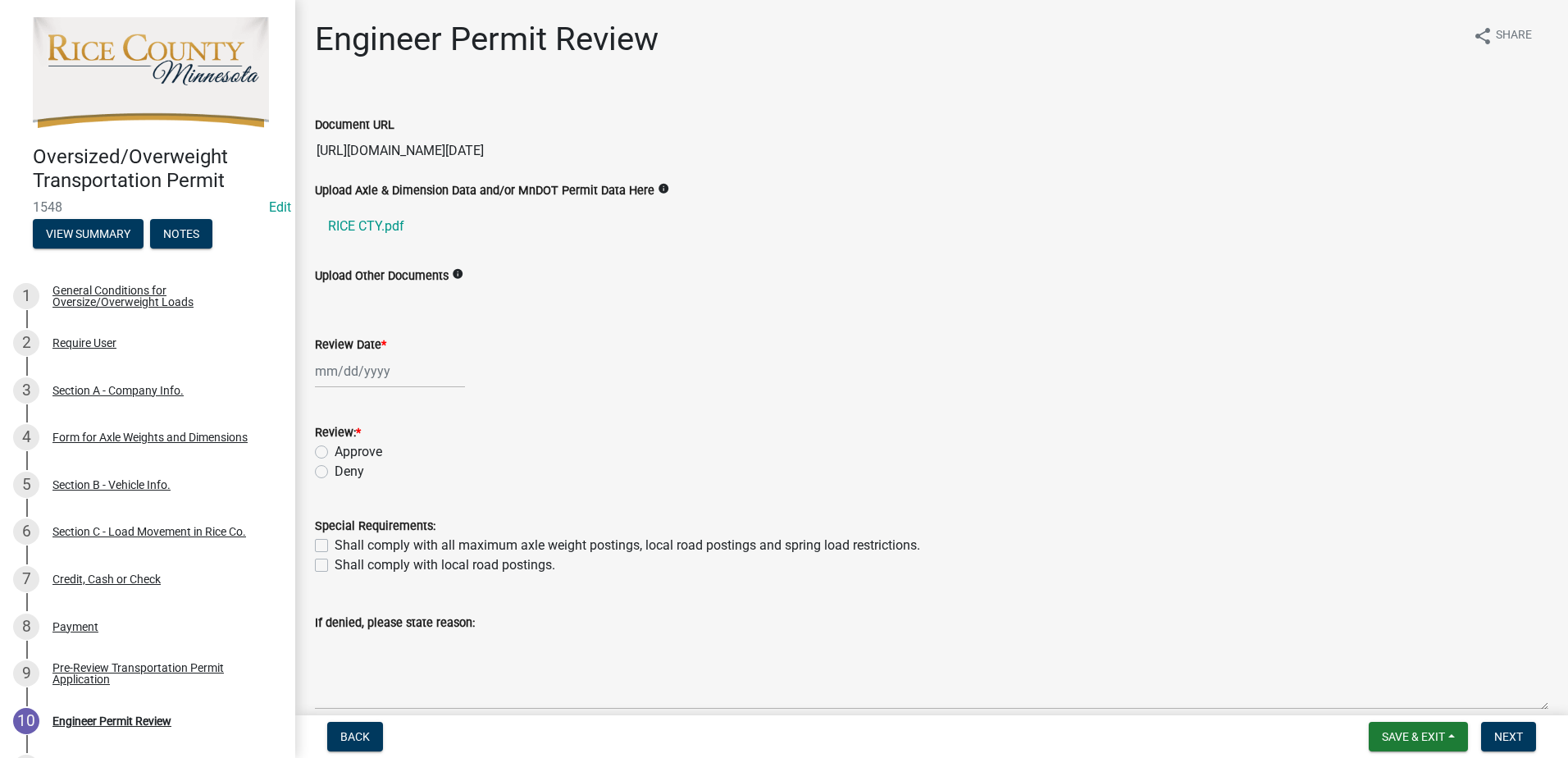
scroll to position [0, 923]
drag, startPoint x: 316, startPoint y: 149, endPoint x: 1571, endPoint y: 46, distance: 1259.2
click at [1567, 46] on html "Internet Explorer does NOT work with GeoPermits. Get a new browser for more sec…" at bounding box center [784, 379] width 1568 height 758
select select "9"
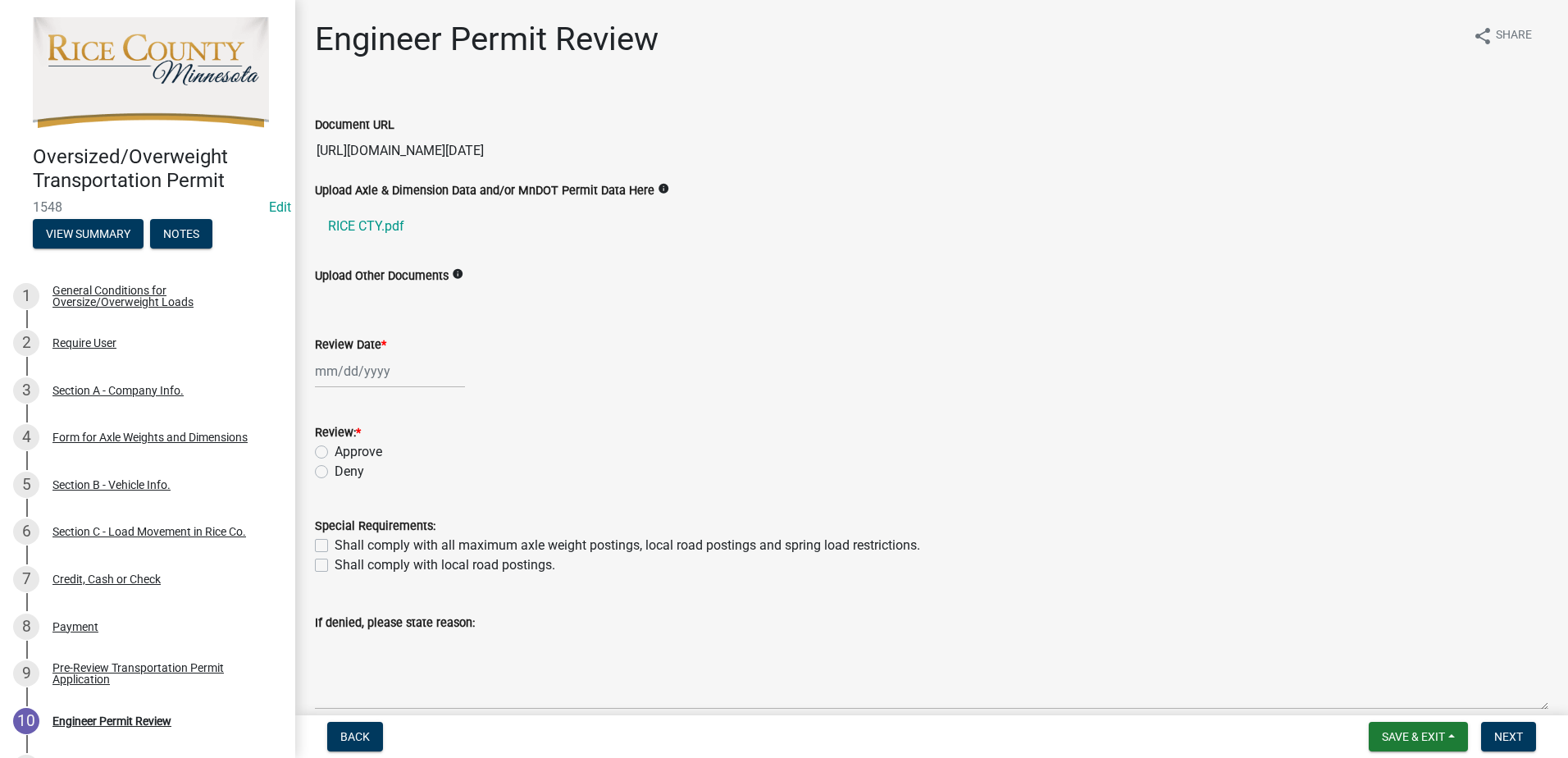
select select "2025"
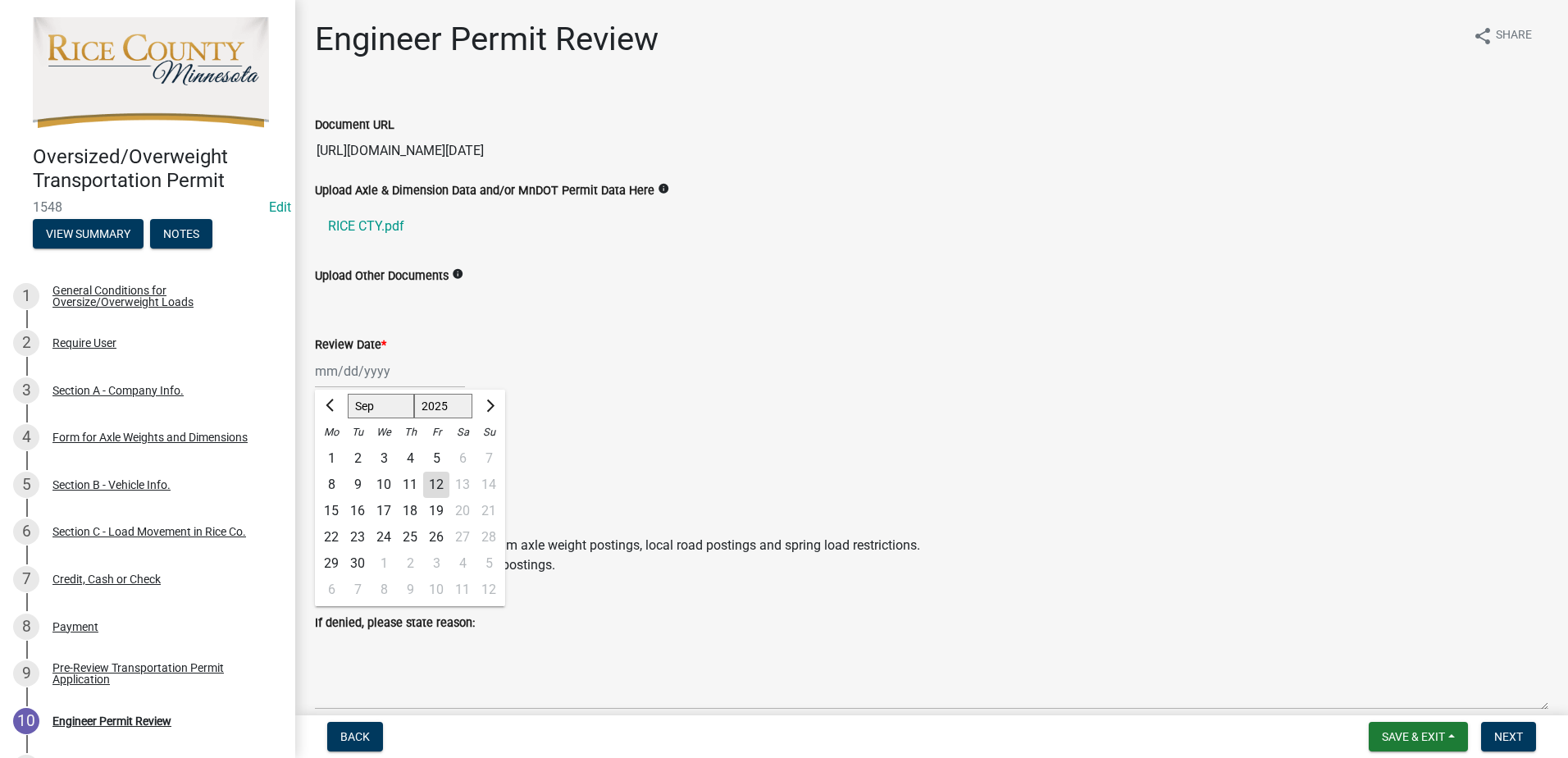
drag, startPoint x: 368, startPoint y: 367, endPoint x: 375, endPoint y: 377, distance: 12.2
click at [368, 367] on div "Jan Feb Mar Apr May Jun Jul Aug Sep Oct Nov Dec 1525 1526 1527 1528 1529 1530 1…" at bounding box center [390, 371] width 150 height 34
click at [441, 477] on div "12" at bounding box center [436, 485] width 26 height 27
type input "09/12/2025"
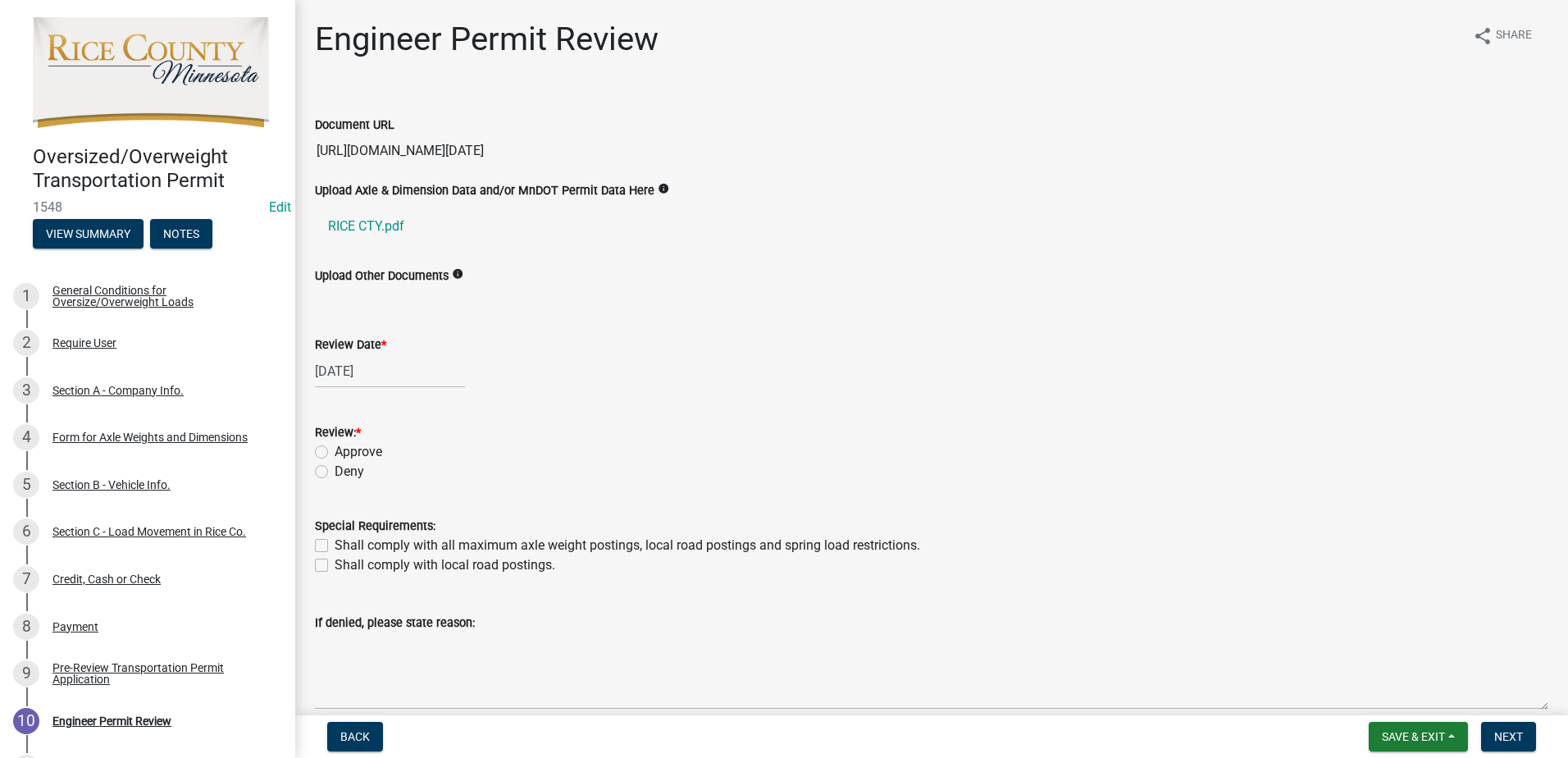
click at [335, 449] on label "Approve" at bounding box center [358, 452] width 48 height 19
click at [335, 449] on input "Approve" at bounding box center [340, 448] width 11 height 11
radio input "true"
click at [335, 544] on label "Shall comply with all maximum axle weight postings, local road postings and spr…" at bounding box center [627, 546] width 585 height 19
click at [335, 544] on input "Shall comply with all maximum axle weight postings, local road postings and spr…" at bounding box center [340, 542] width 11 height 11
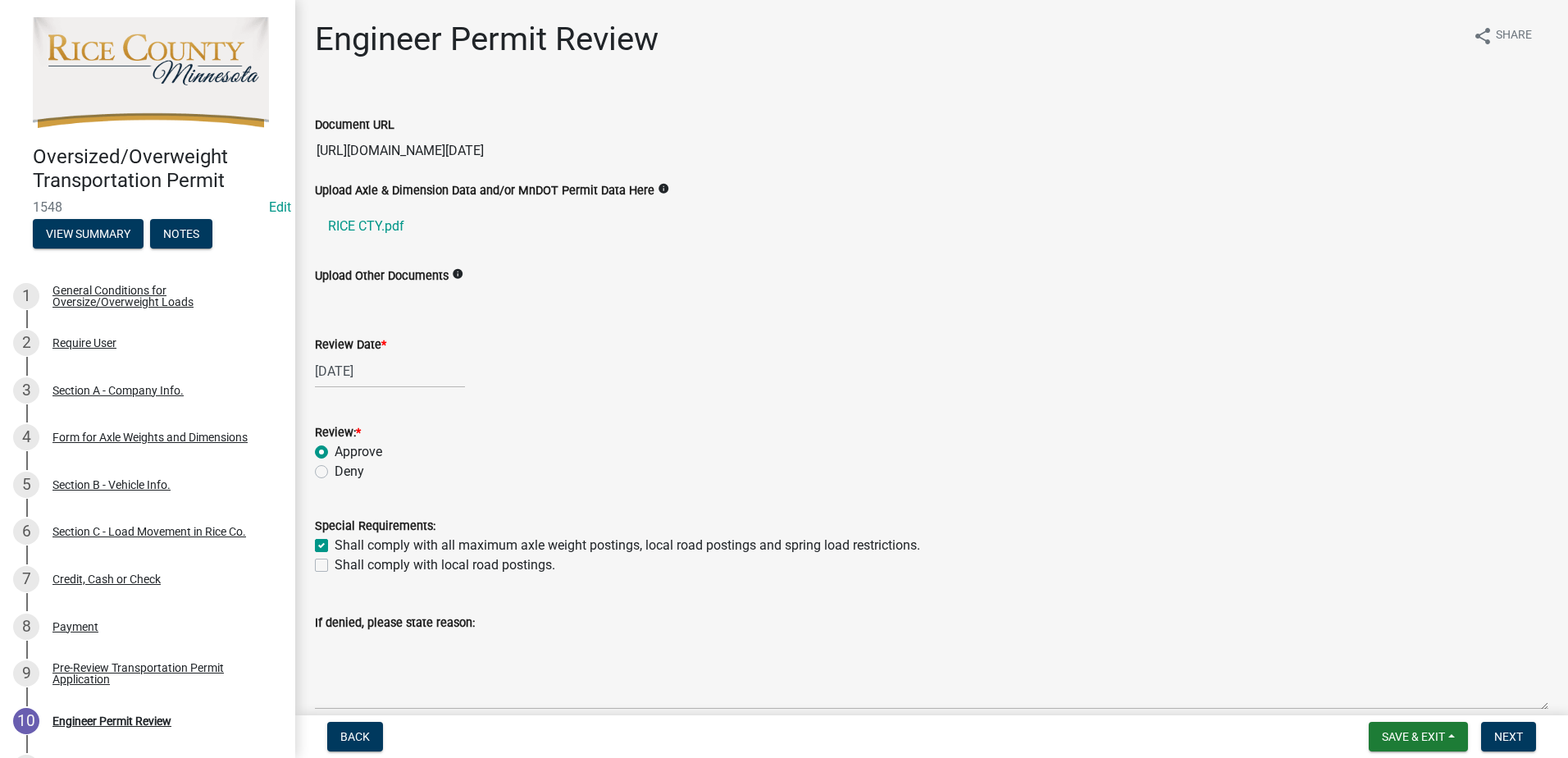
checkbox input "true"
click at [335, 567] on label "Shall comply with local road postings." at bounding box center [445, 565] width 221 height 19
click at [335, 566] on input "Shall comply with local road postings." at bounding box center [340, 561] width 11 height 11
checkbox input "true"
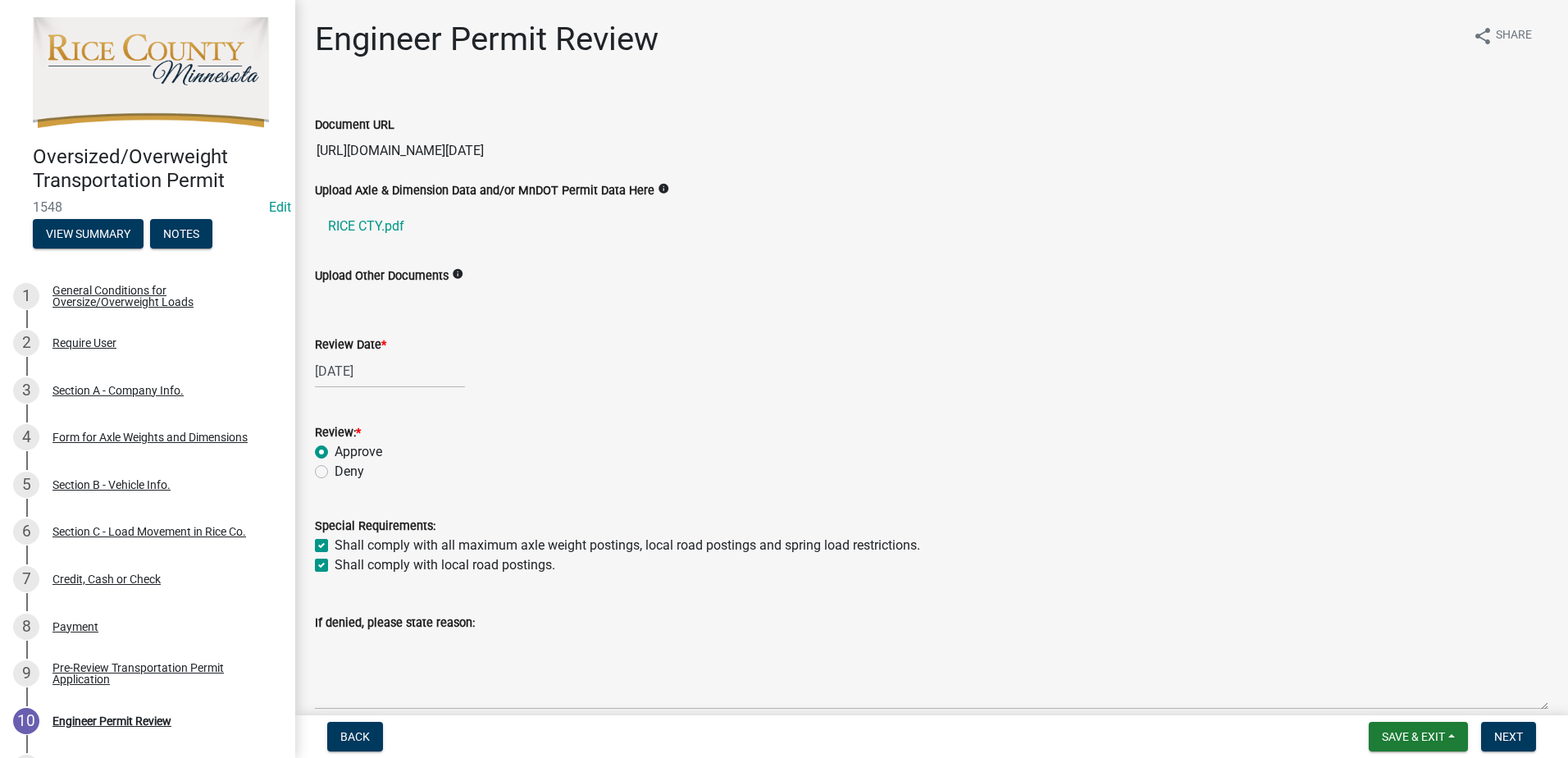
checkbox input "true"
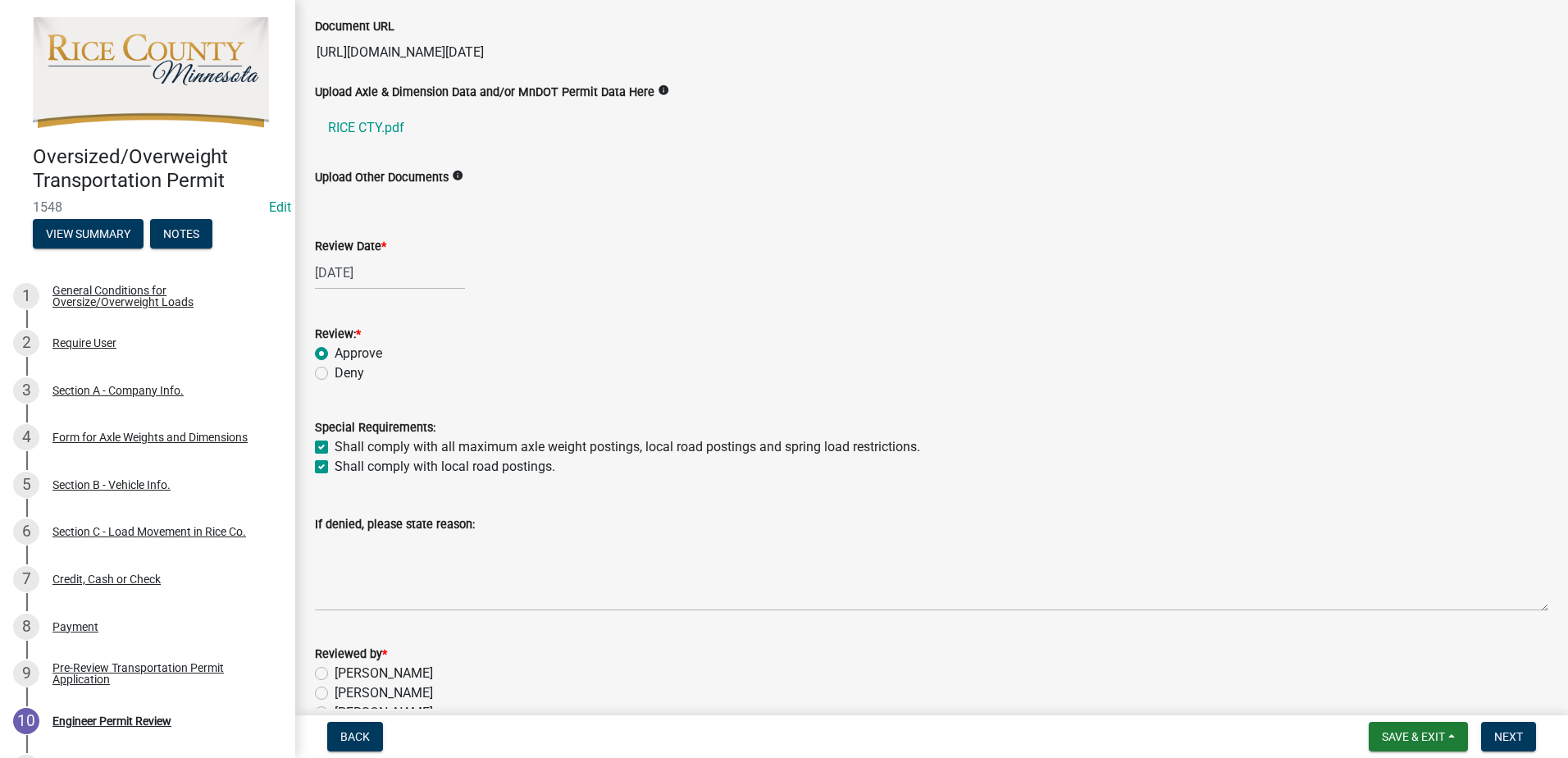
scroll to position [211, 0]
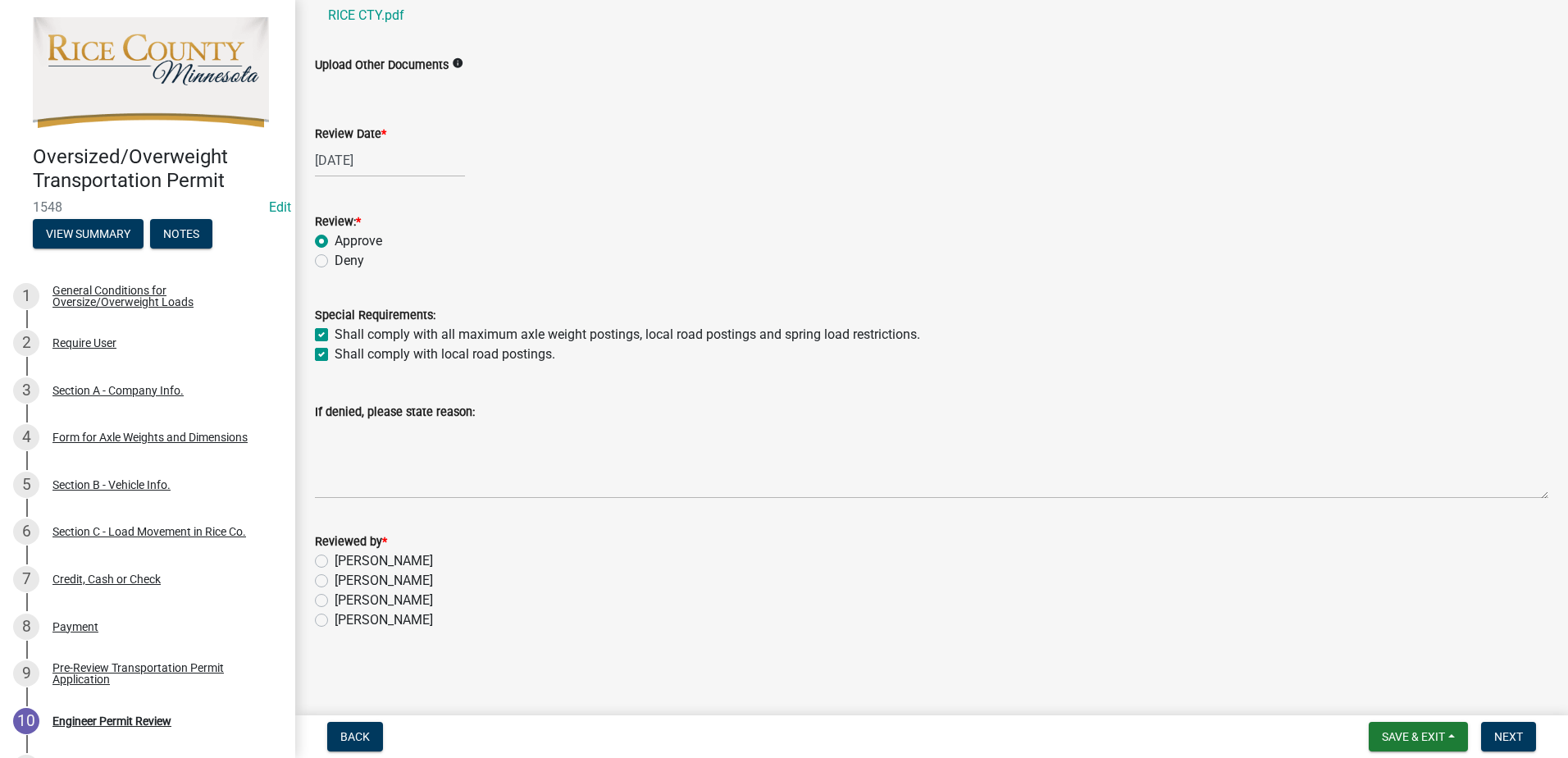
click at [335, 603] on label "Samuel Nelson" at bounding box center [383, 601] width 98 height 19
click at [335, 602] on input "Samuel Nelson" at bounding box center [340, 596] width 11 height 11
radio input "true"
click at [1502, 729] on button "Next" at bounding box center [1509, 737] width 55 height 29
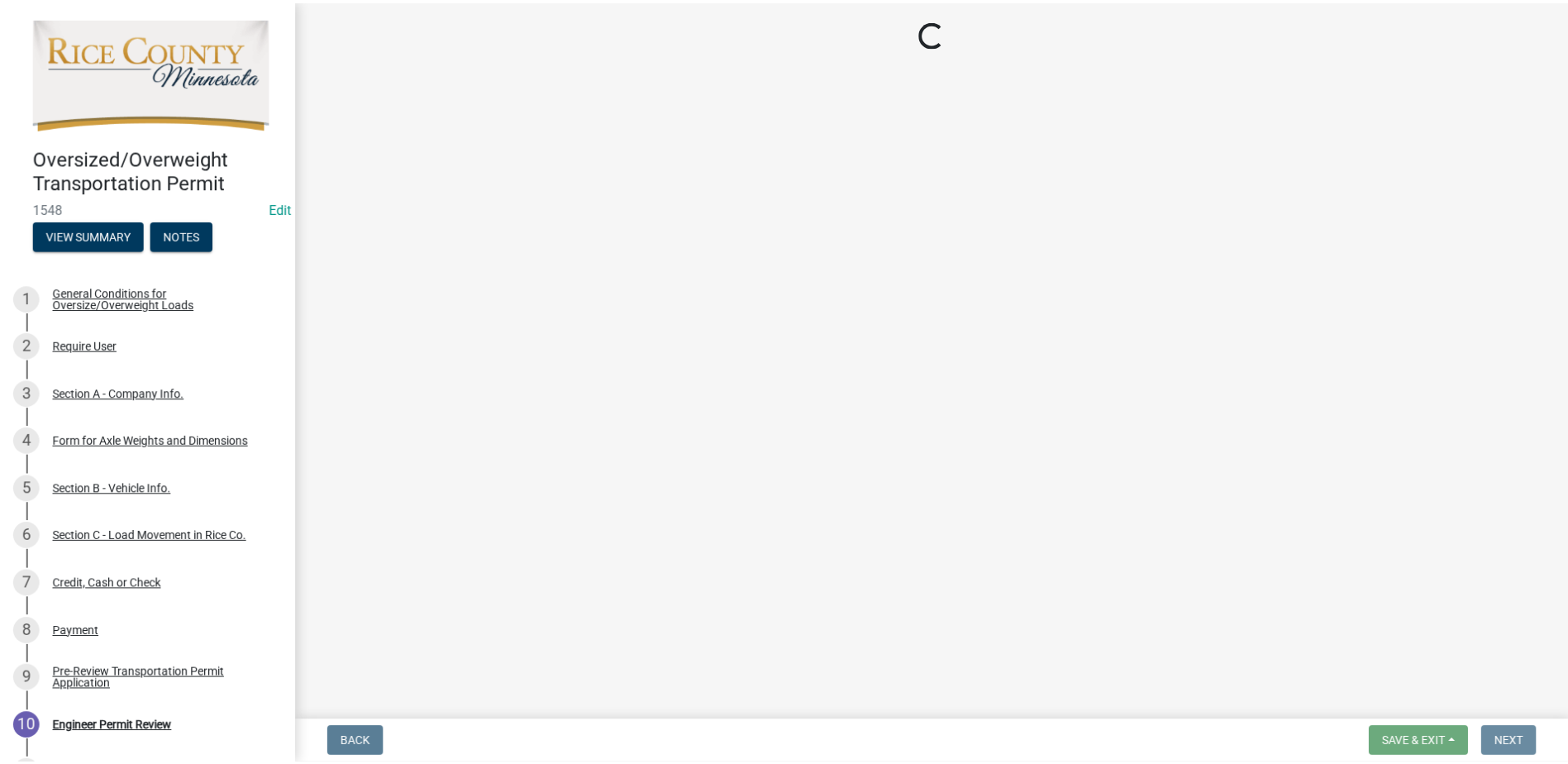
scroll to position [0, 0]
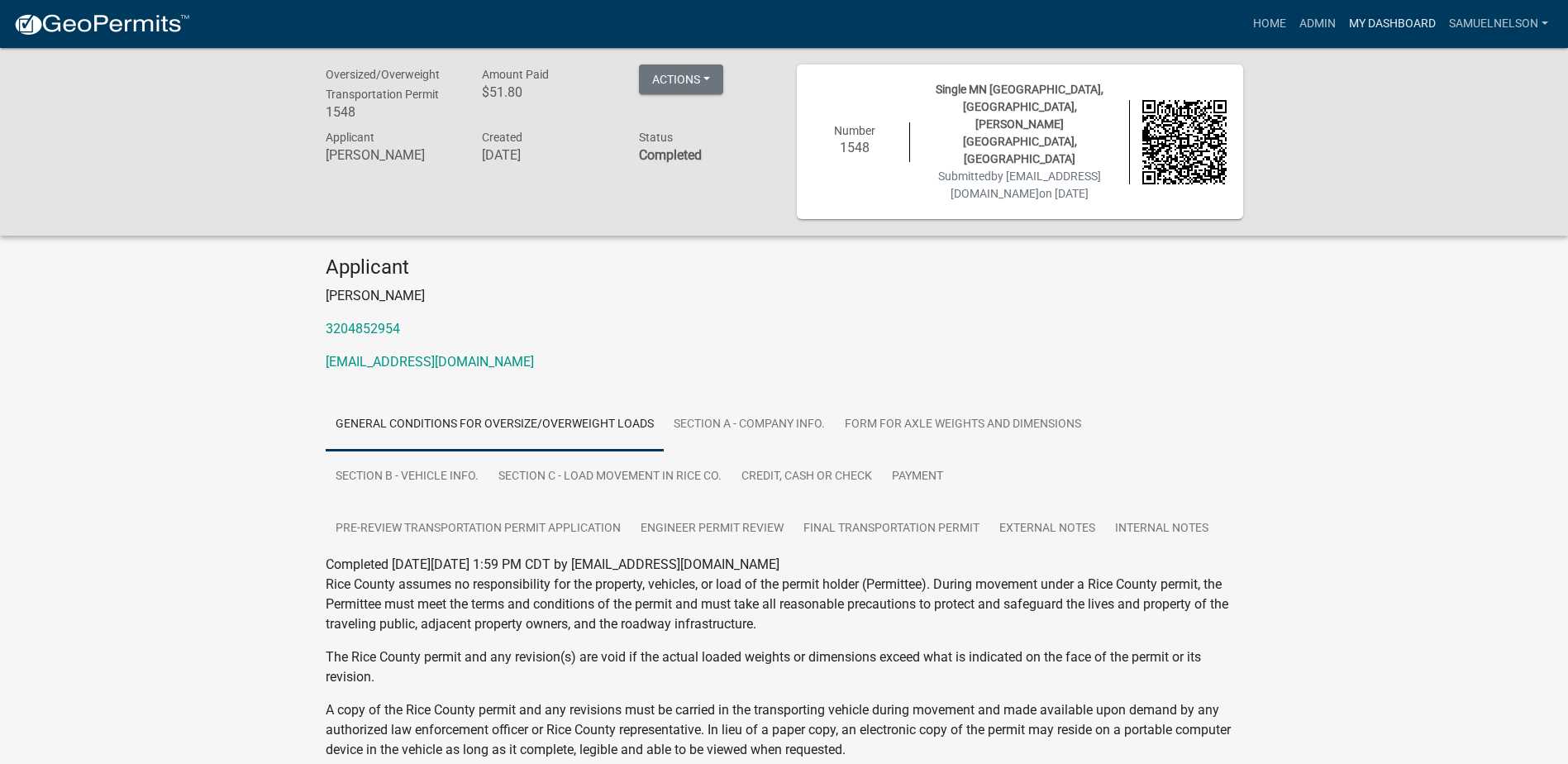
click at [1346, 11] on link "My Dashboard" at bounding box center [1393, 23] width 100 height 31
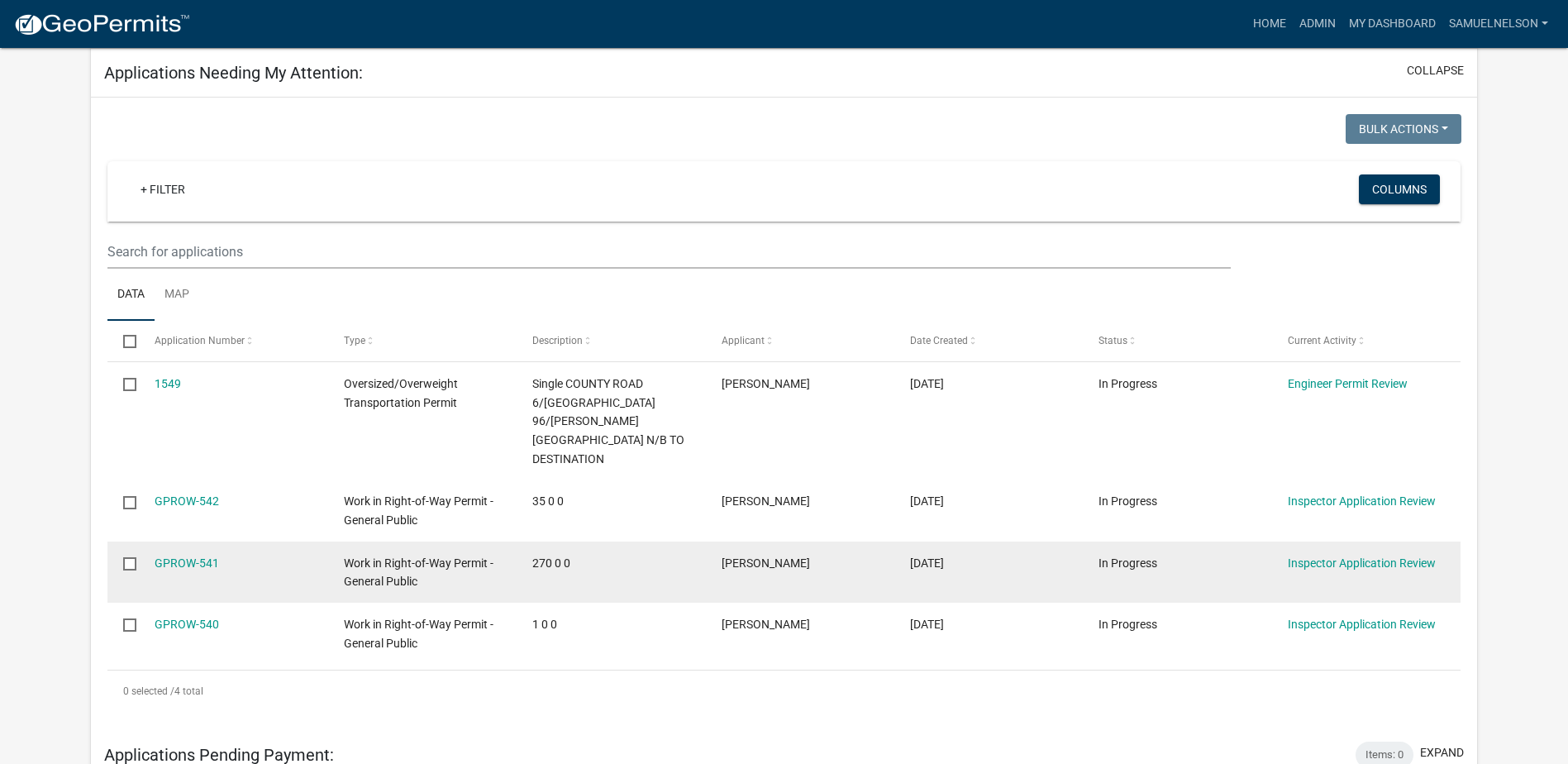
scroll to position [248, 0]
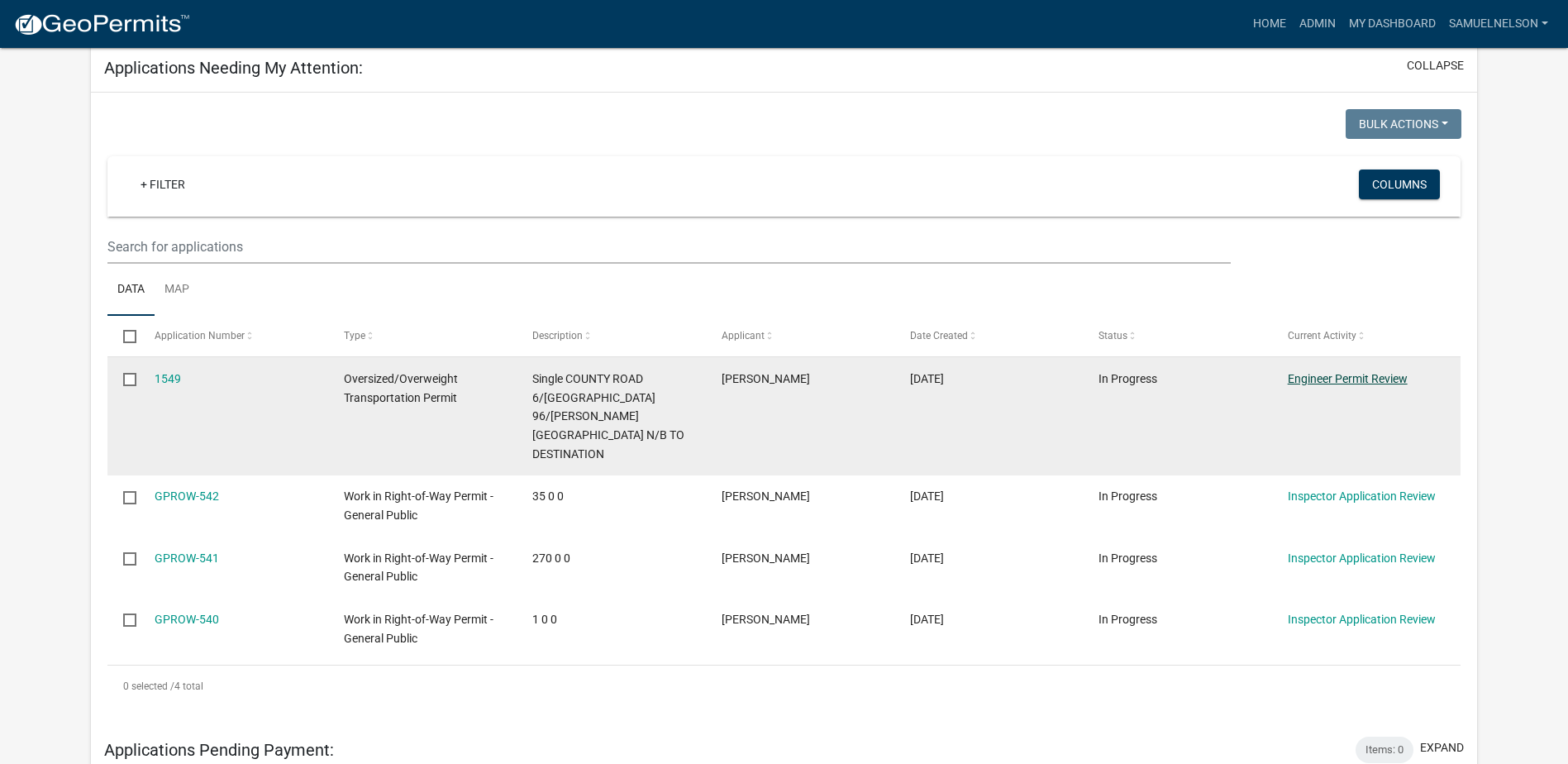
click at [1294, 380] on link "Engineer Permit Review" at bounding box center [1347, 378] width 120 height 13
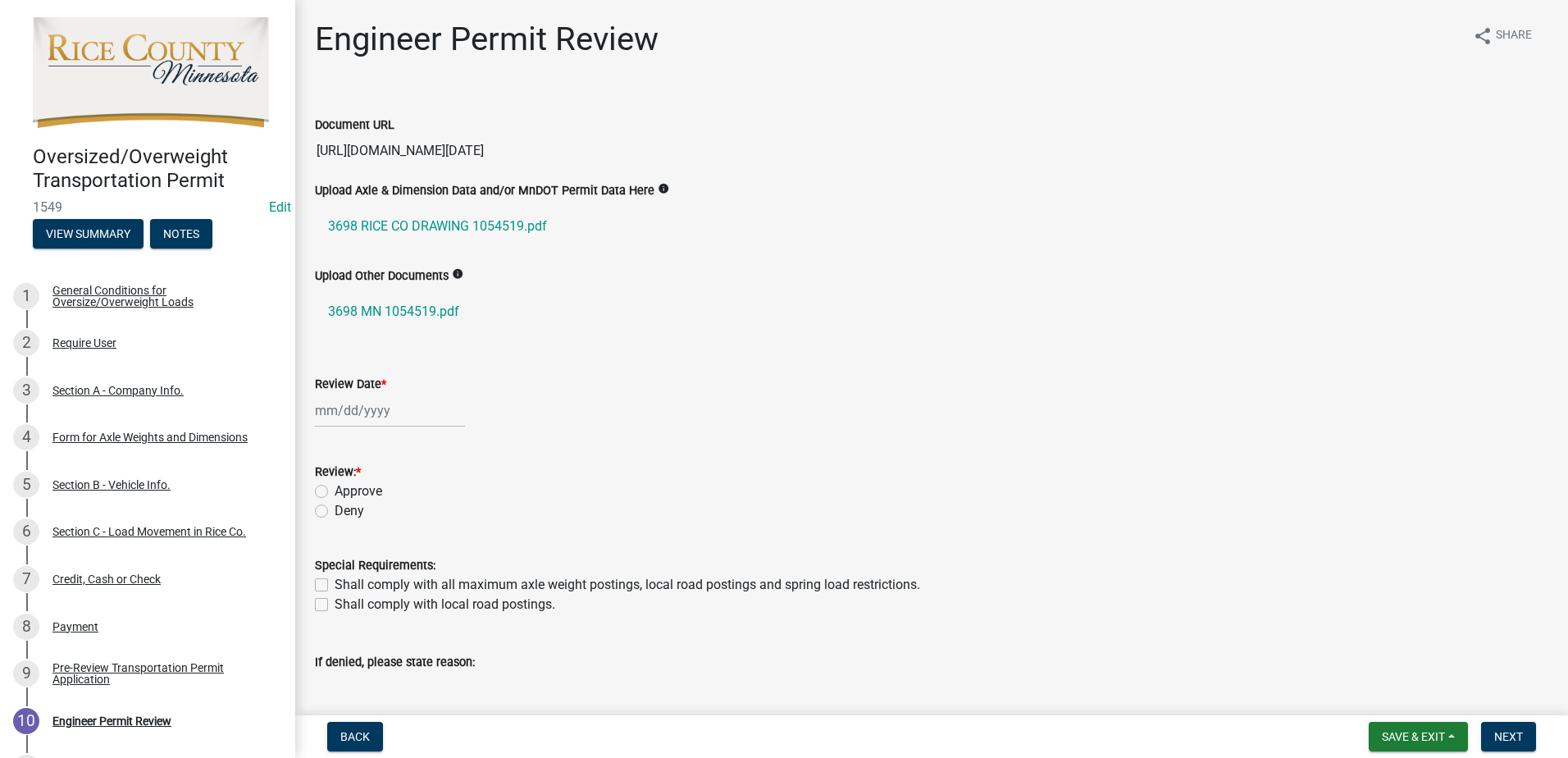
scroll to position [0, 946]
drag, startPoint x: 317, startPoint y: 155, endPoint x: 1571, endPoint y: 184, distance: 1254.3
click at [1567, 184] on html "Internet Explorer does NOT work with GeoPermits. Get a new browser for more sec…" at bounding box center [784, 379] width 1568 height 758
click at [373, 419] on div at bounding box center [390, 411] width 150 height 34
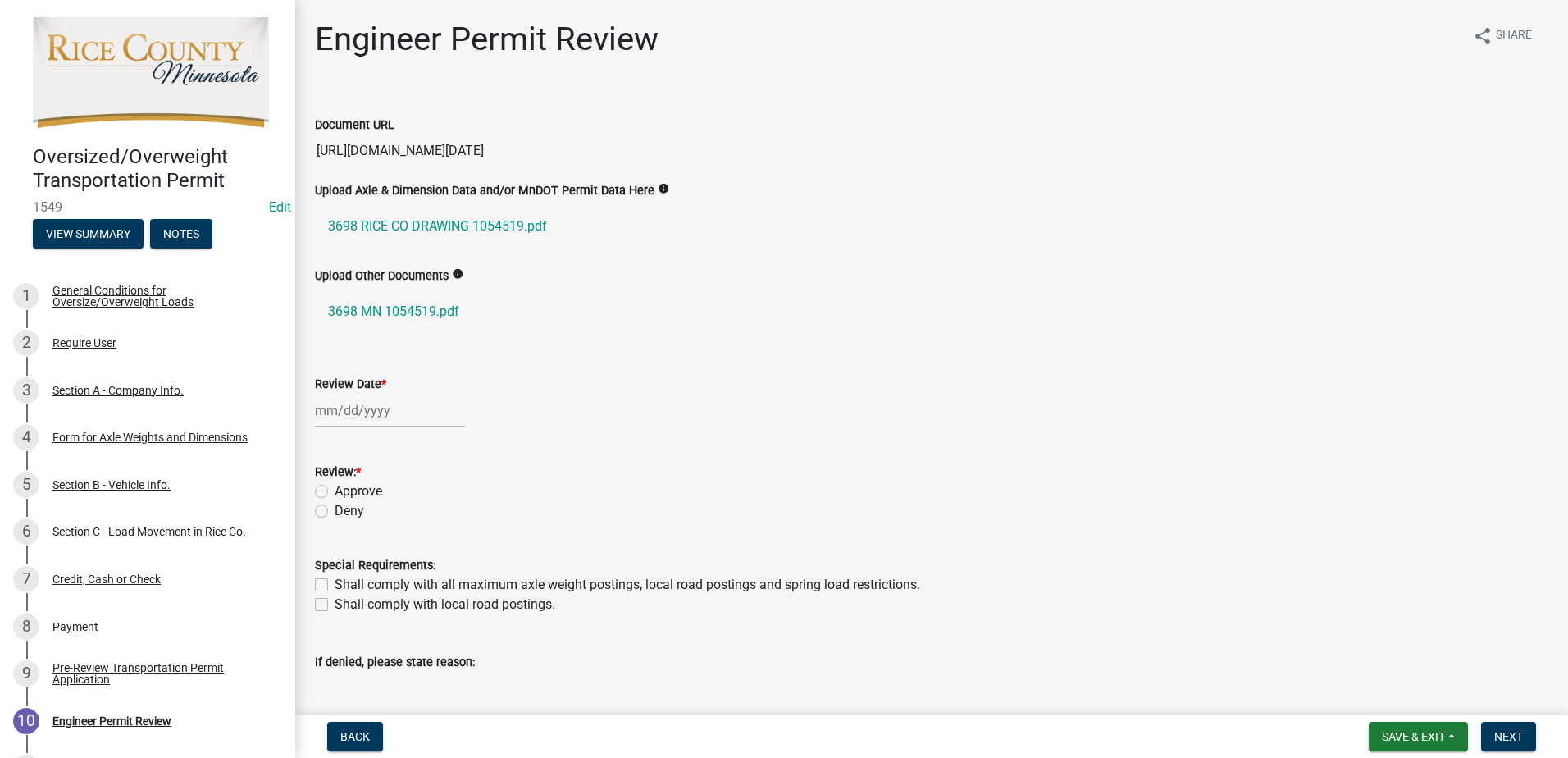
select select "9"
select select "2025"
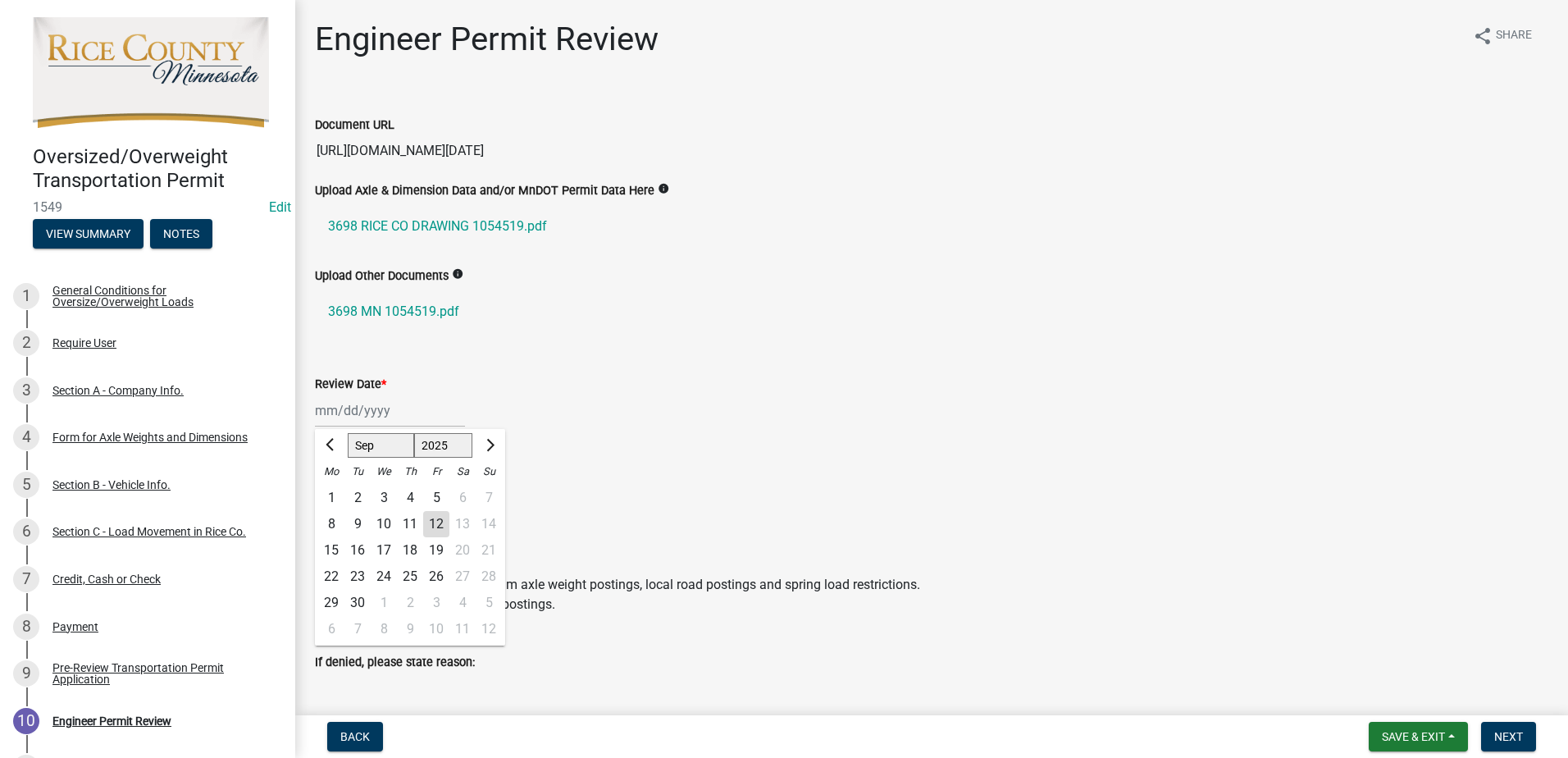
click at [432, 517] on div "12" at bounding box center [436, 525] width 26 height 27
type input "09/12/2025"
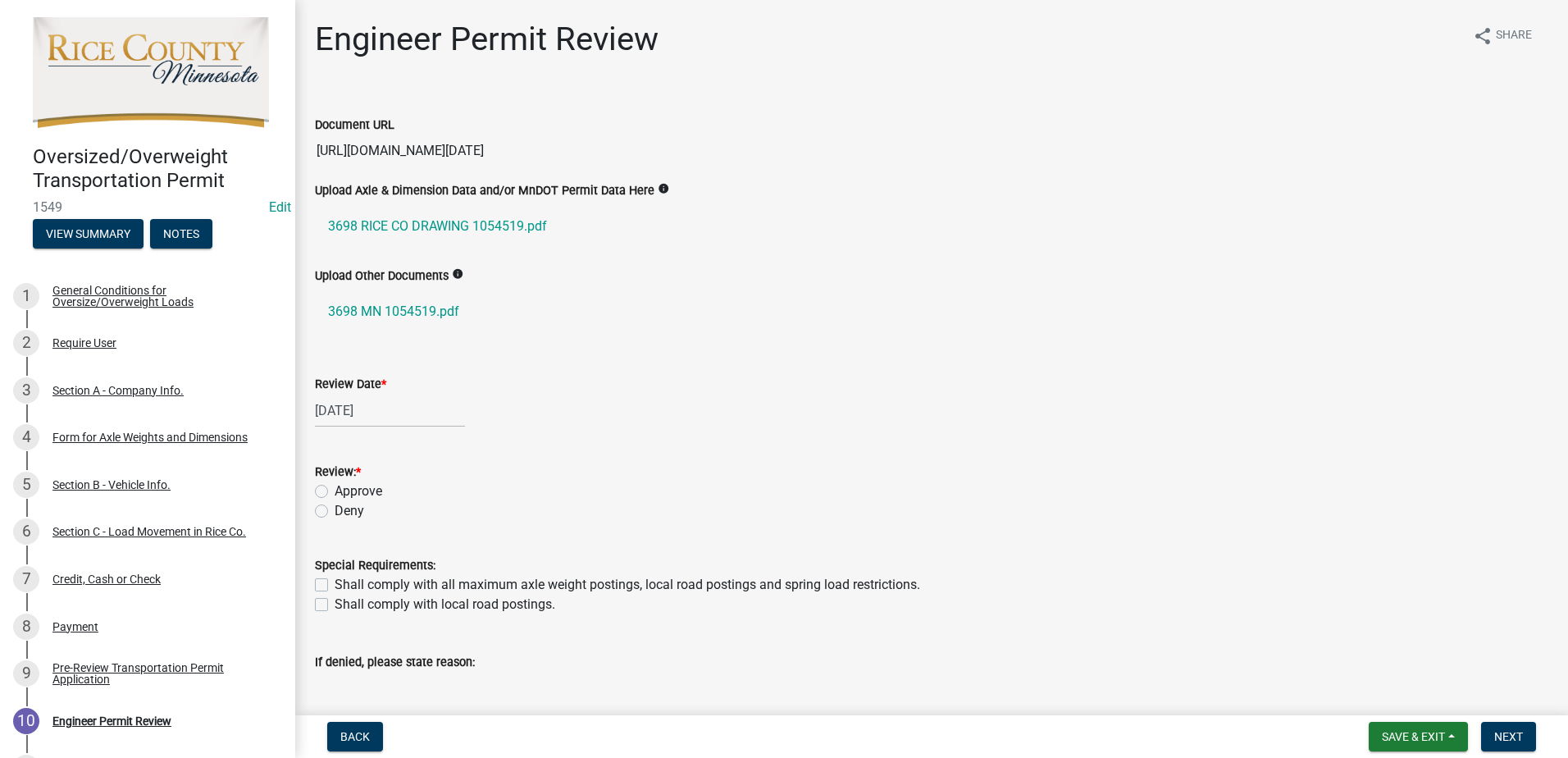
click at [329, 490] on div "Approve" at bounding box center [931, 491] width 1233 height 19
click at [329, 489] on div "Approve" at bounding box center [931, 491] width 1233 height 19
click at [328, 489] on div "Approve" at bounding box center [931, 491] width 1233 height 19
click at [335, 491] on label "Approve" at bounding box center [358, 491] width 48 height 19
click at [335, 491] on input "Approve" at bounding box center [340, 487] width 11 height 11
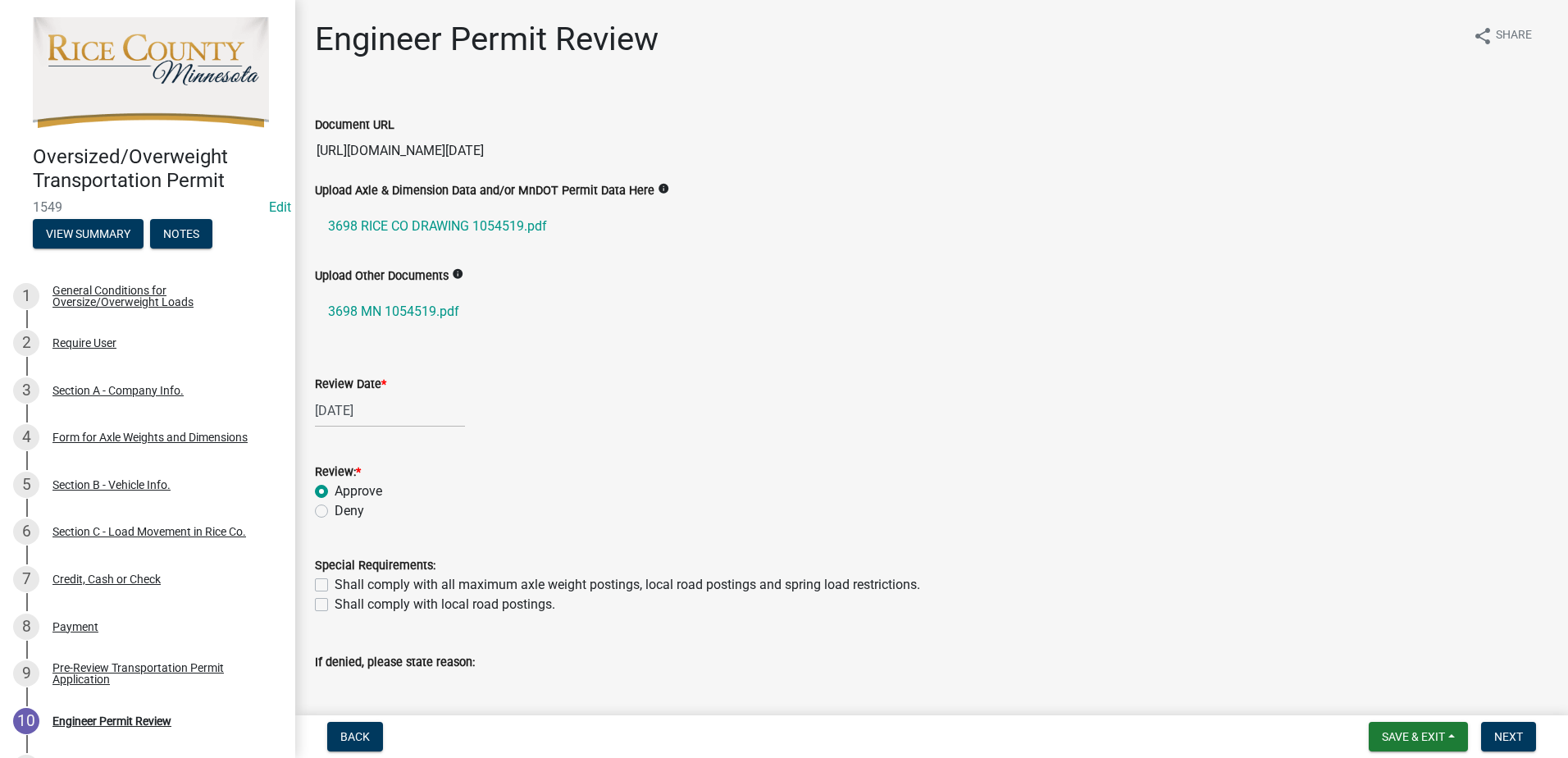
radio input "true"
click at [335, 588] on label "Shall comply with all maximum axle weight postings, local road postings and spr…" at bounding box center [627, 585] width 585 height 19
click at [335, 586] on input "Shall comply with all maximum axle weight postings, local road postings and spr…" at bounding box center [340, 580] width 11 height 11
checkbox input "true"
click at [335, 599] on label "Shall comply with local road postings." at bounding box center [445, 605] width 221 height 19
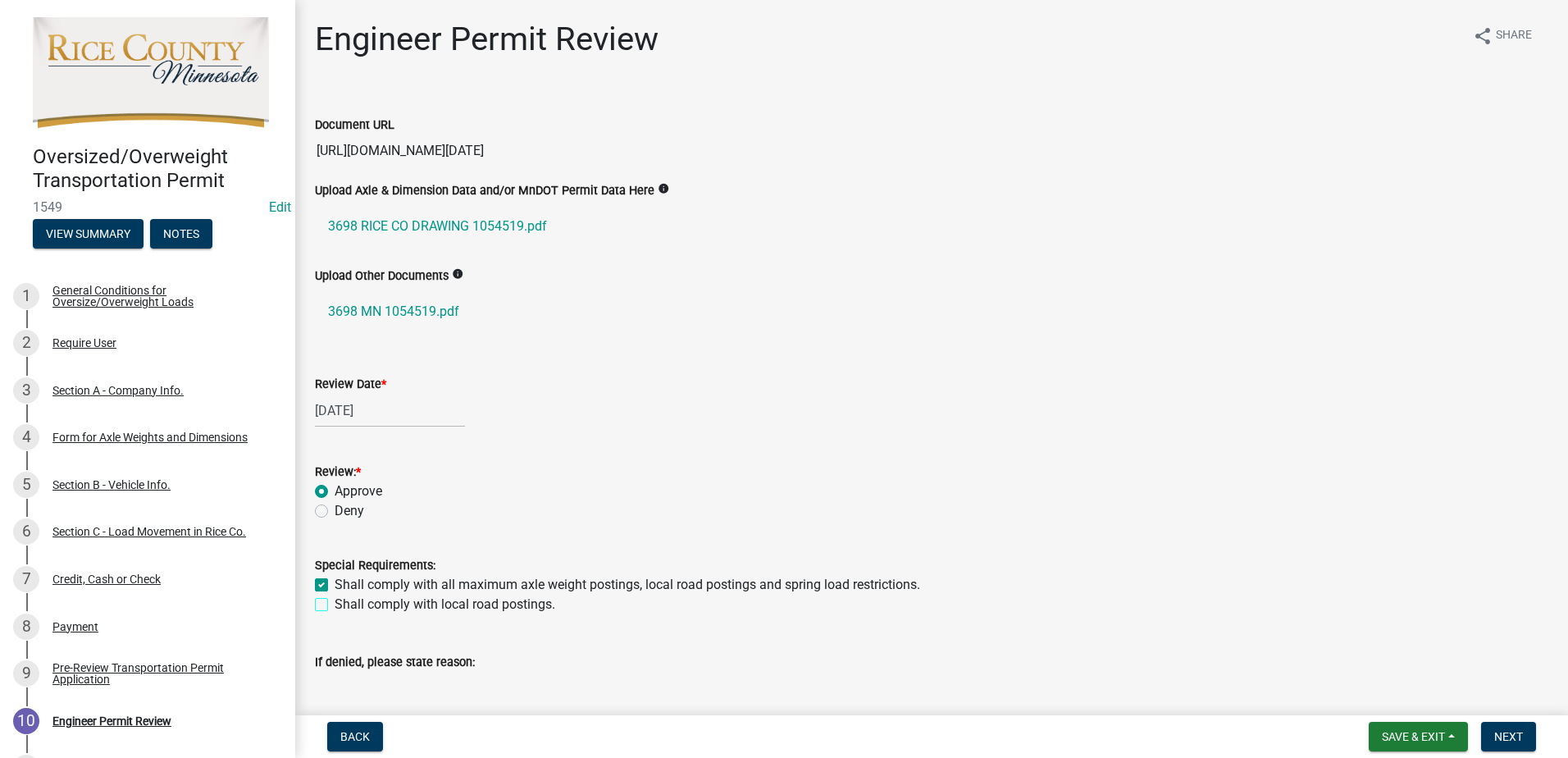
click at [335, 599] on input "Shall comply with local road postings." at bounding box center [340, 601] width 11 height 11
checkbox input "true"
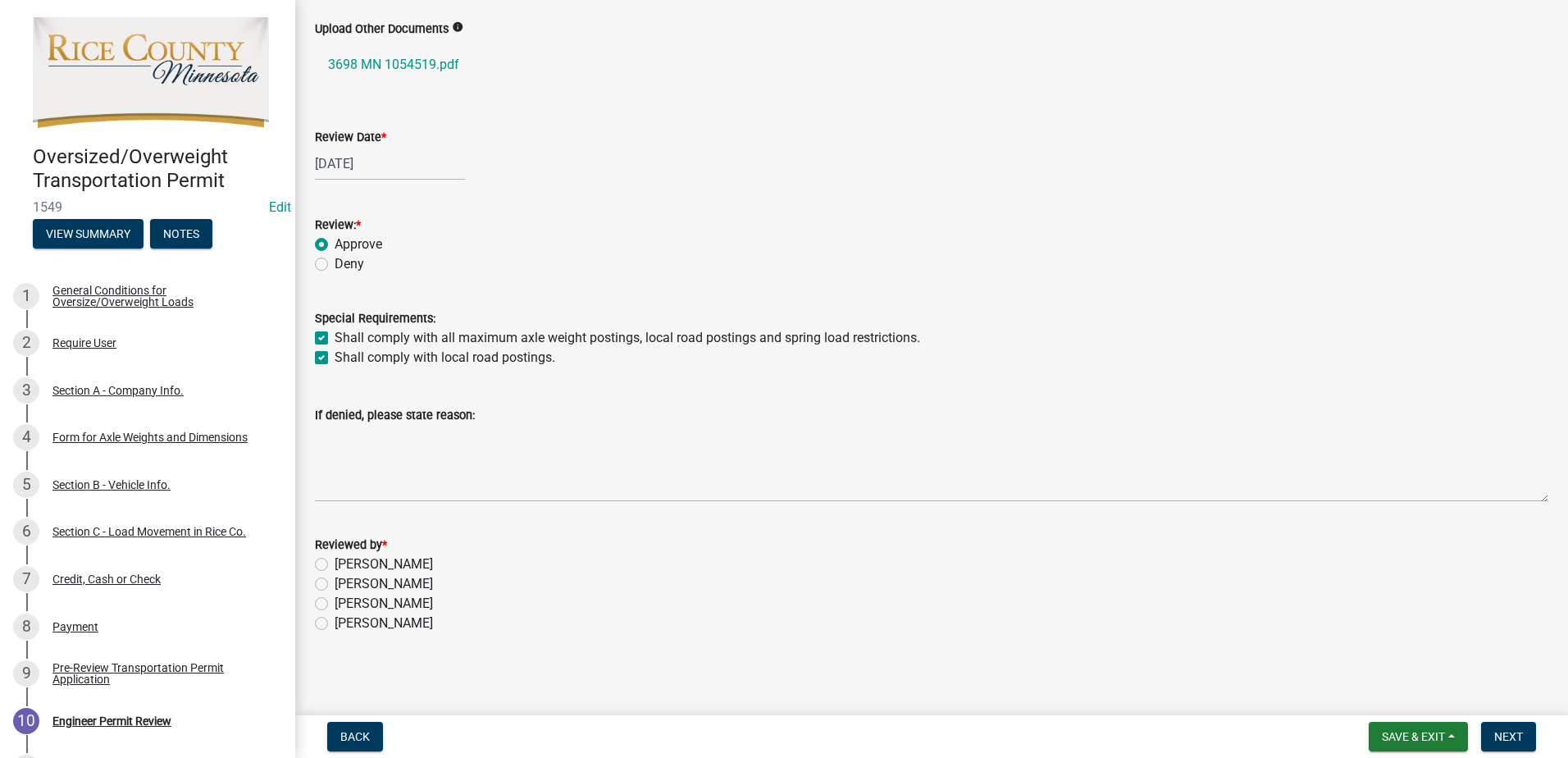
scroll to position [250, 0]
click at [335, 602] on label "Samuel Nelson" at bounding box center [383, 601] width 98 height 19
click at [335, 602] on input "Samuel Nelson" at bounding box center [340, 596] width 11 height 11
radio input "true"
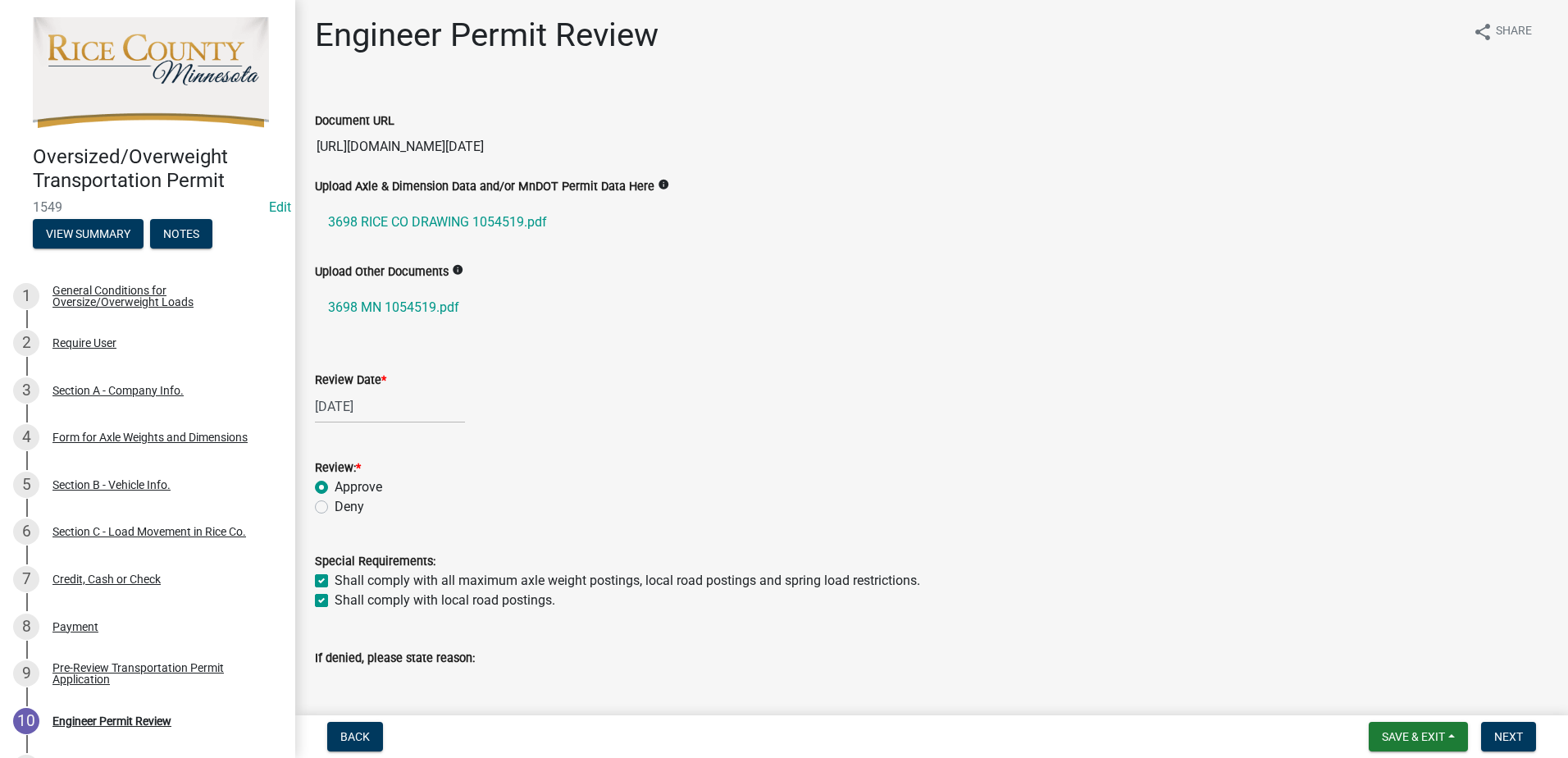
scroll to position [0, 946]
drag, startPoint x: 317, startPoint y: 143, endPoint x: 1571, endPoint y: 146, distance: 1254.0
click at [1567, 146] on html "Internet Explorer does NOT work with GeoPermits. Get a new browser for more sec…" at bounding box center [784, 379] width 1568 height 758
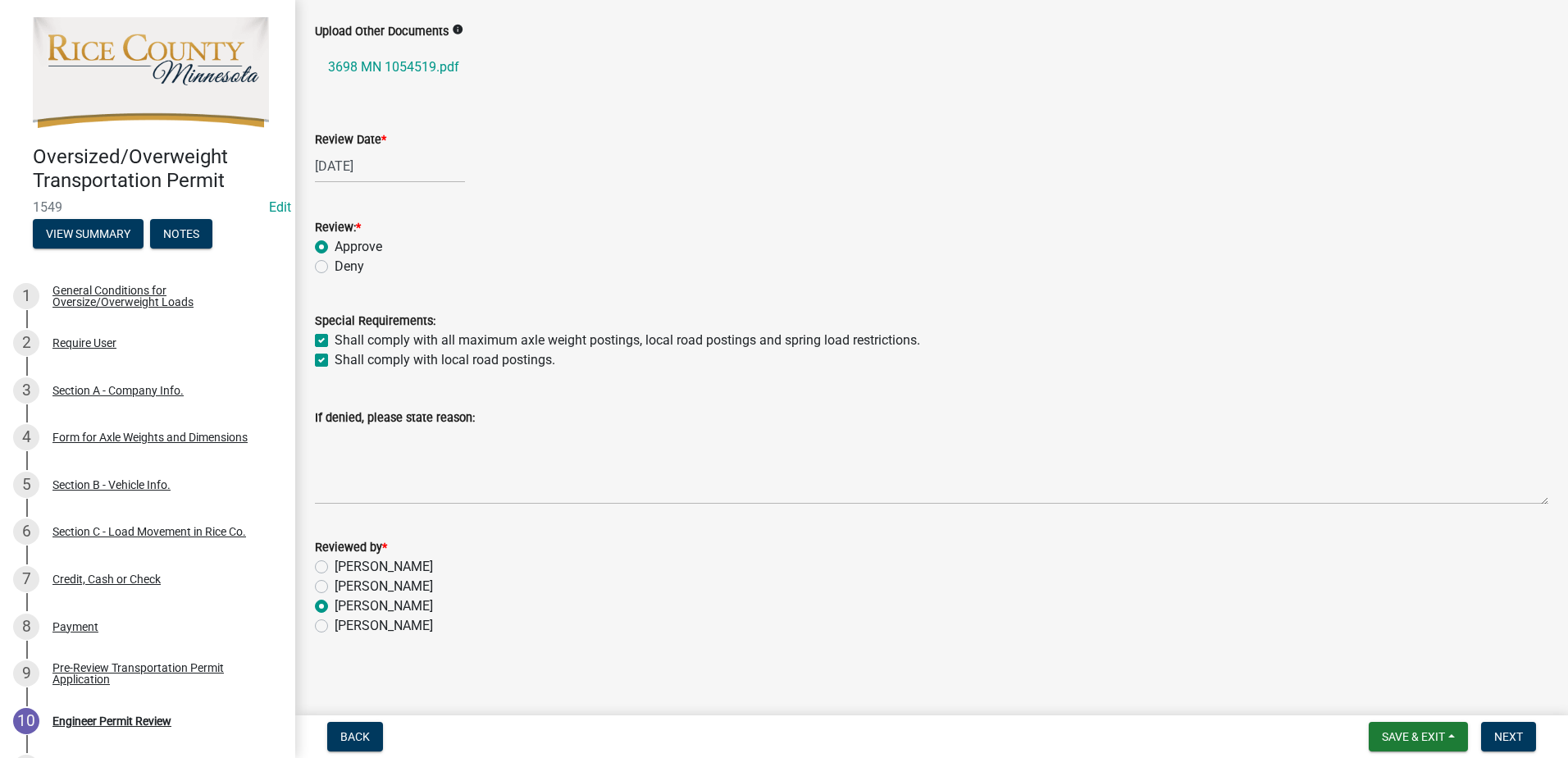
scroll to position [250, 0]
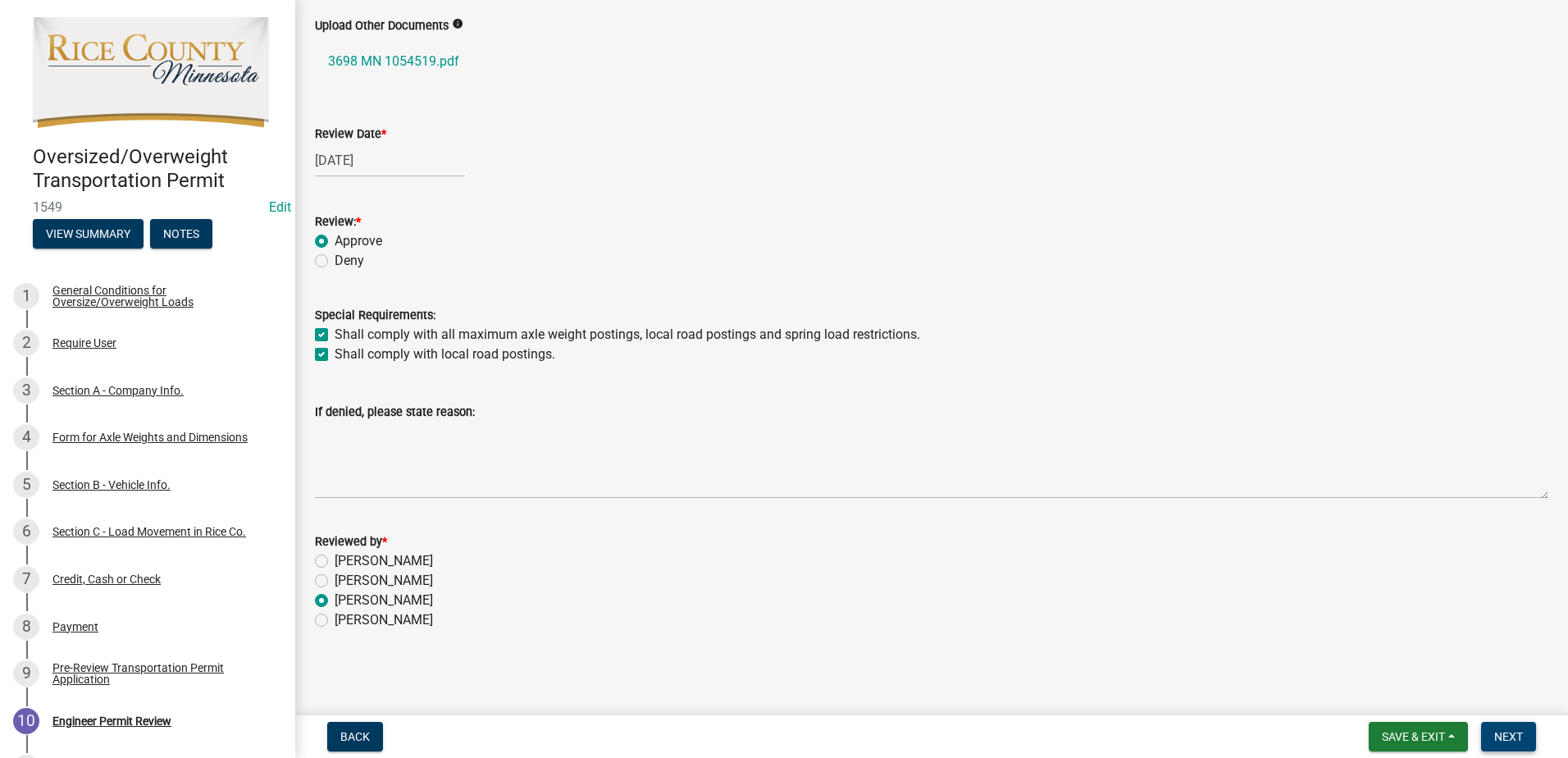
click at [1526, 739] on button "Next" at bounding box center [1509, 737] width 55 height 29
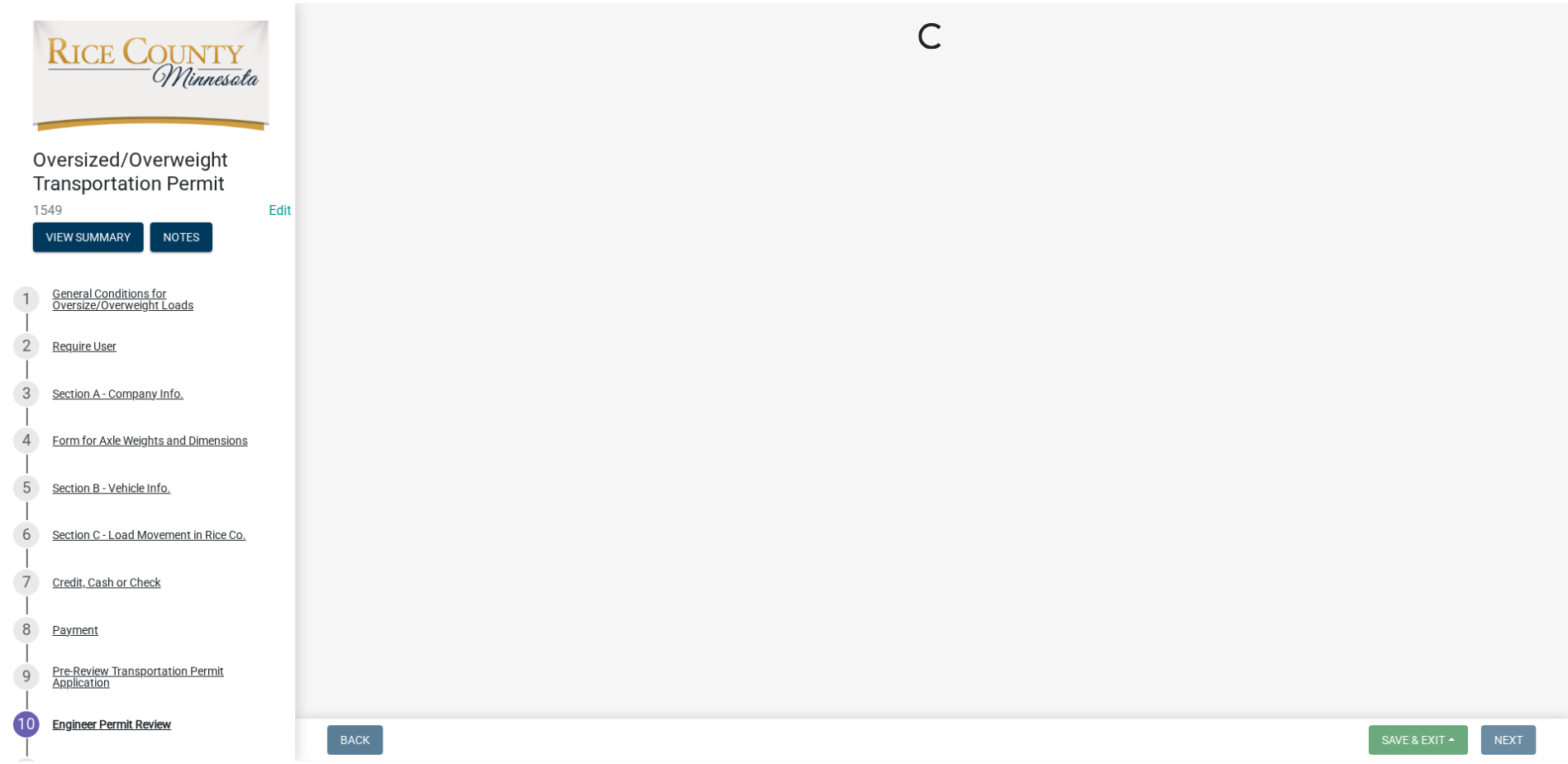
scroll to position [0, 0]
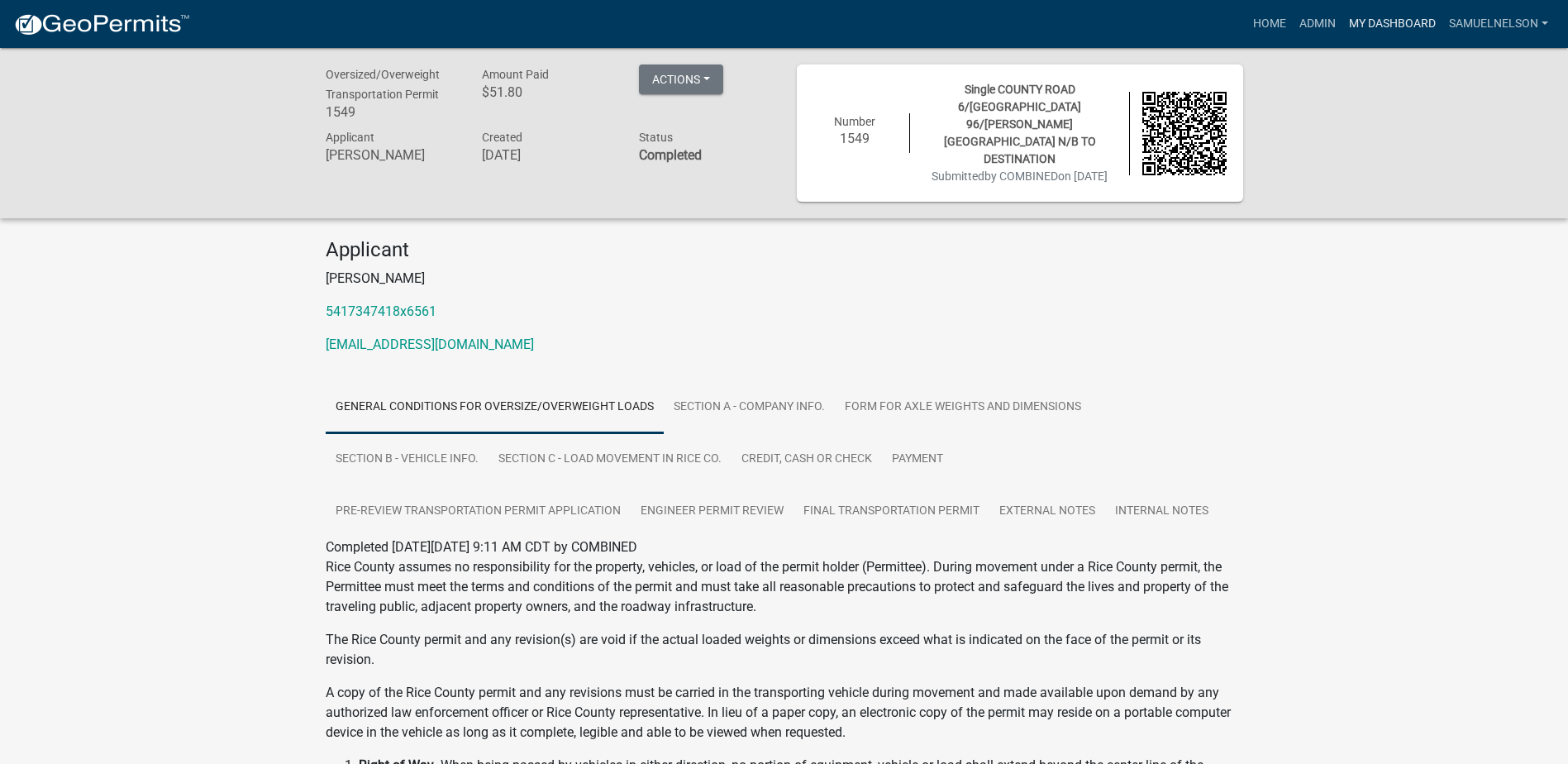
click at [1386, 28] on link "My Dashboard" at bounding box center [1393, 23] width 100 height 31
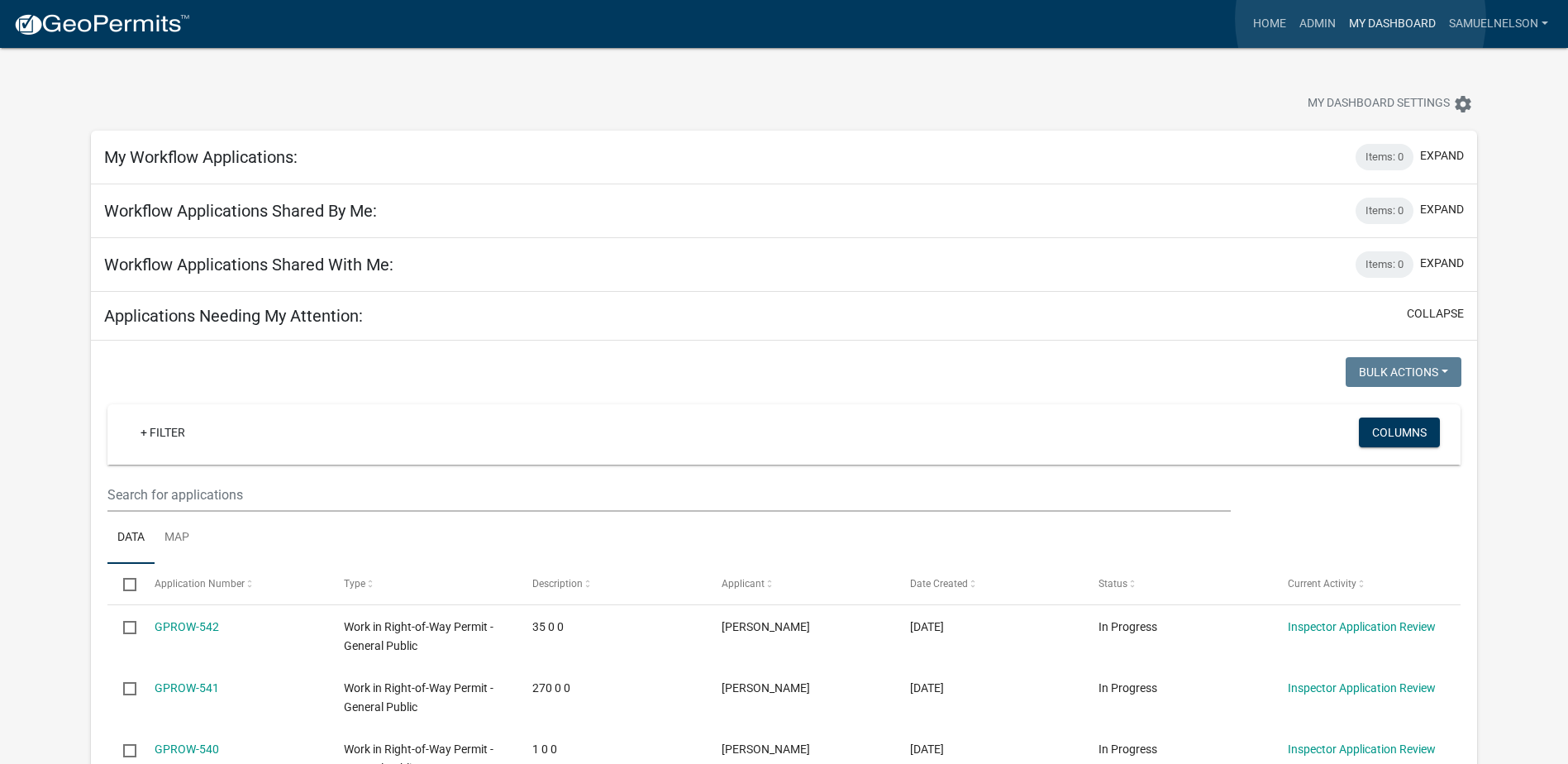
click at [1361, 19] on link "My Dashboard" at bounding box center [1393, 23] width 100 height 31
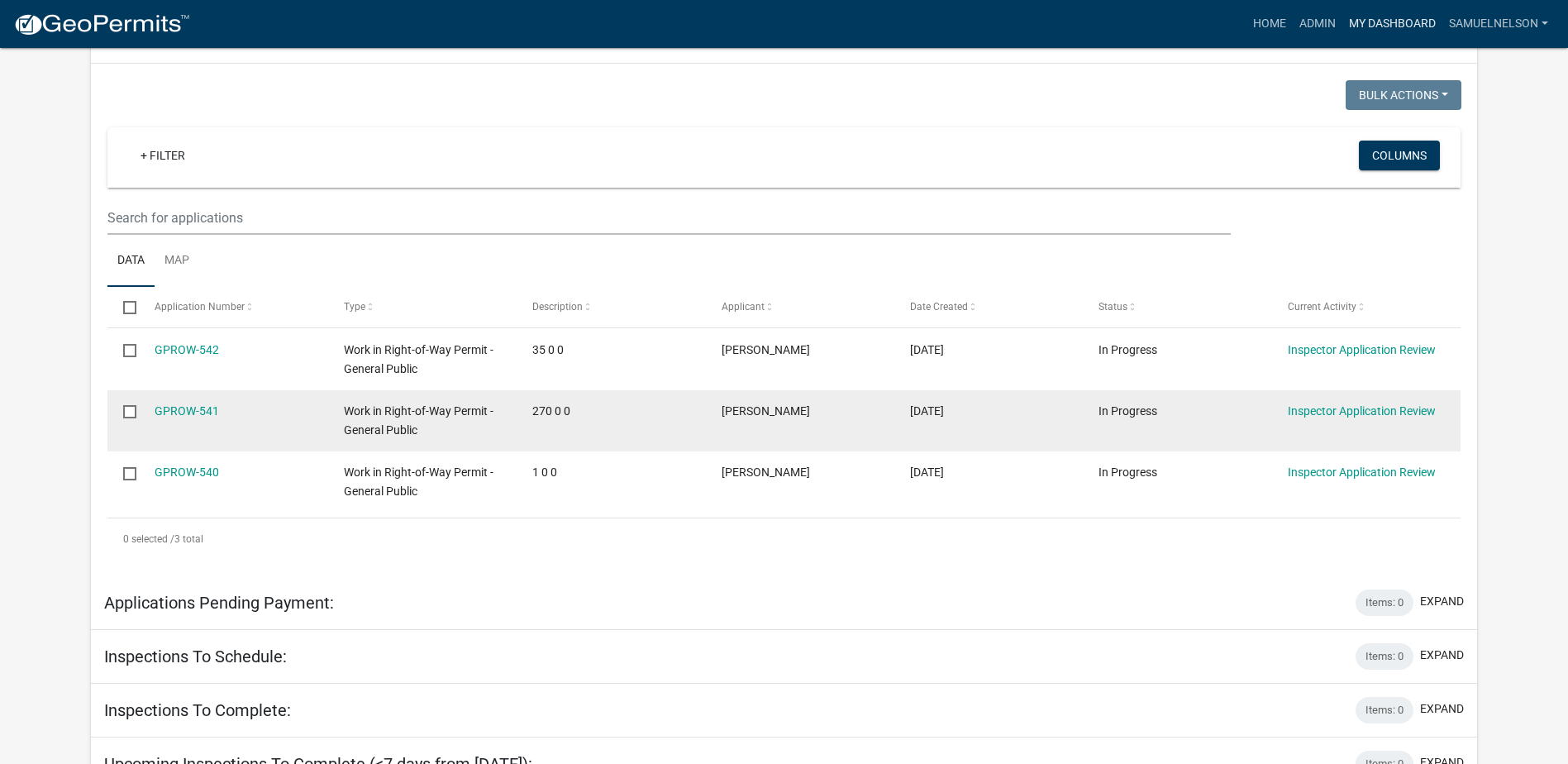
scroll to position [248, 0]
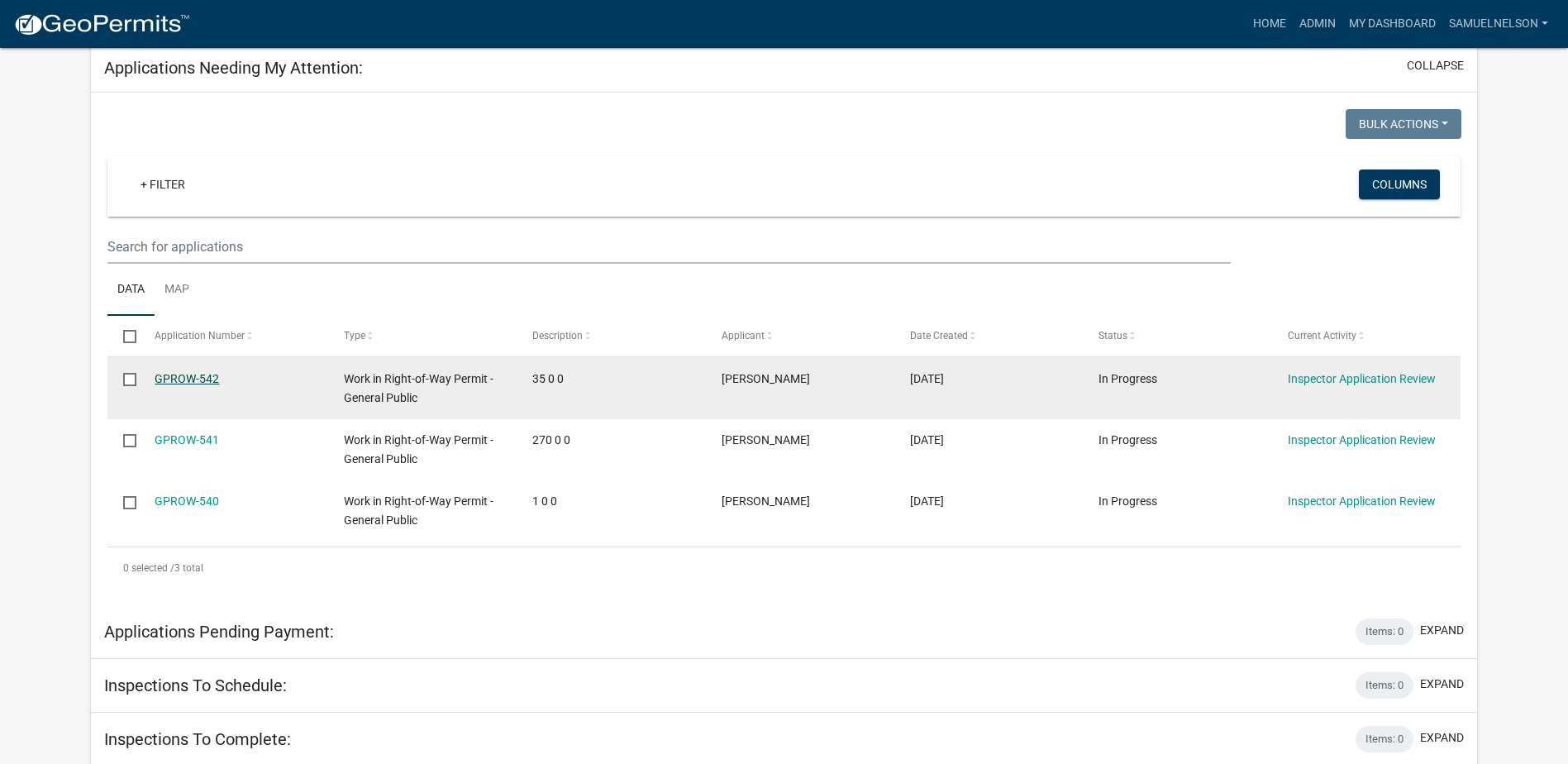
click at [169, 381] on link "GPROW-542" at bounding box center [187, 378] width 64 height 13
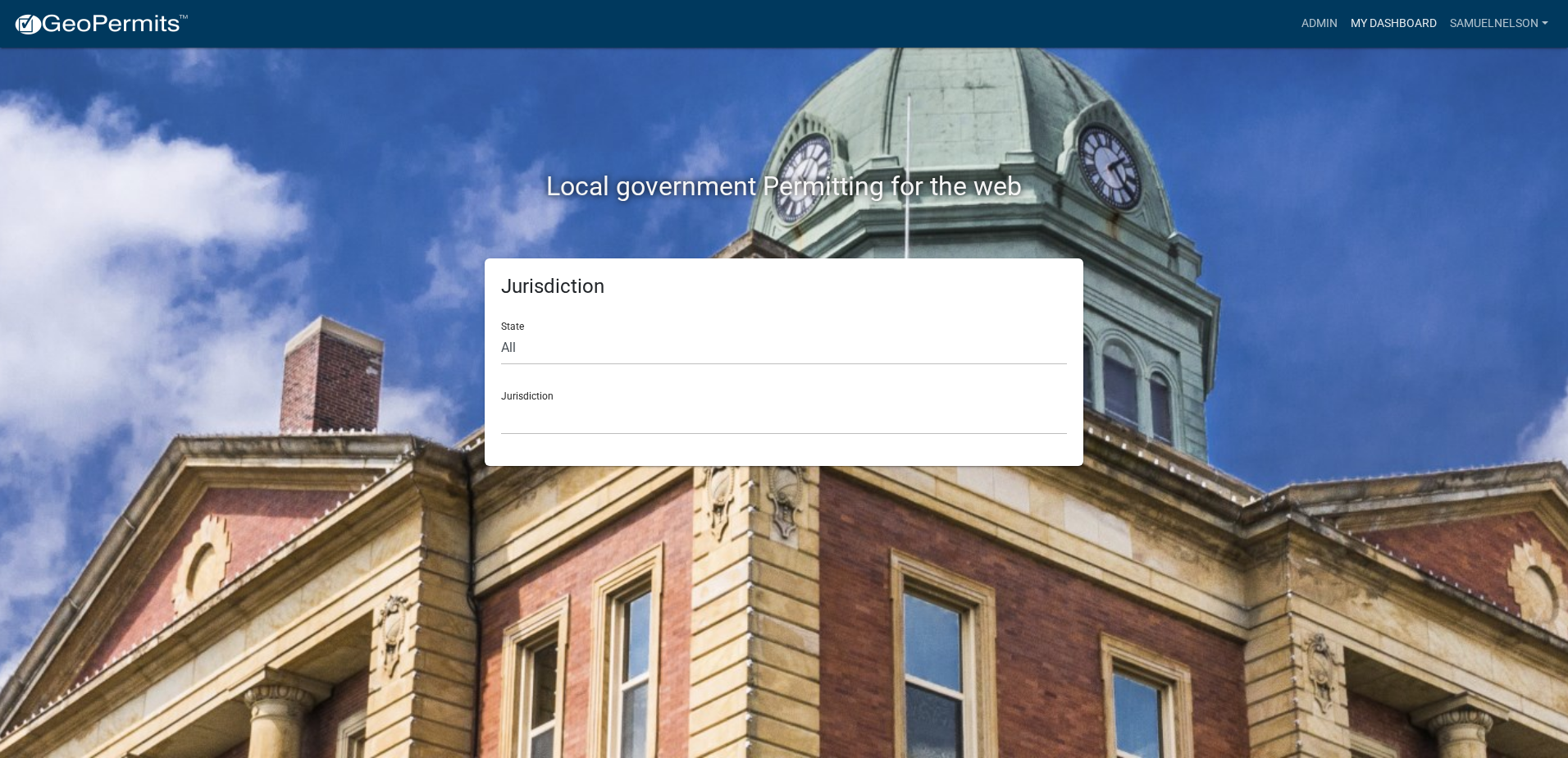
click at [1368, 18] on link "My Dashboard" at bounding box center [1394, 23] width 99 height 31
